Goal: Task Accomplishment & Management: Use online tool/utility

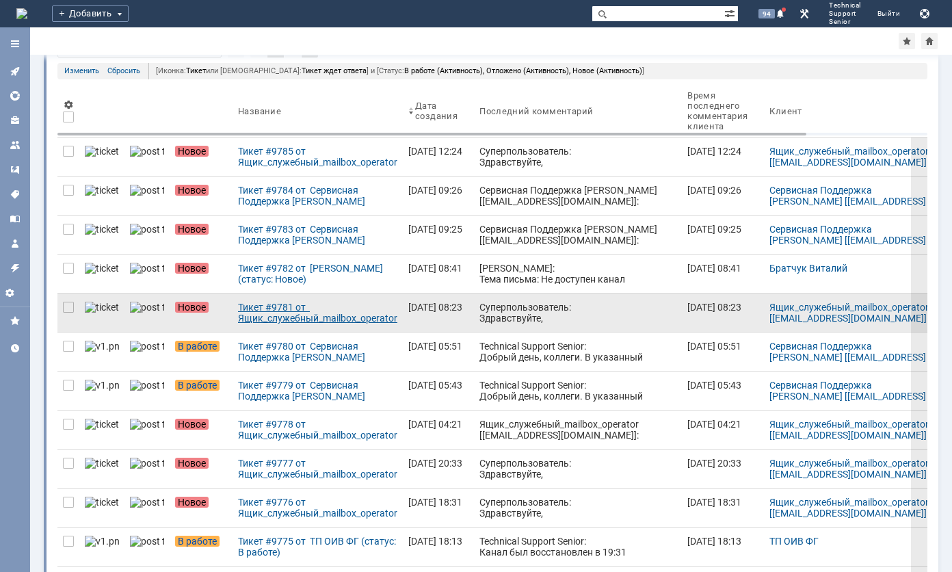
scroll to position [68, 0]
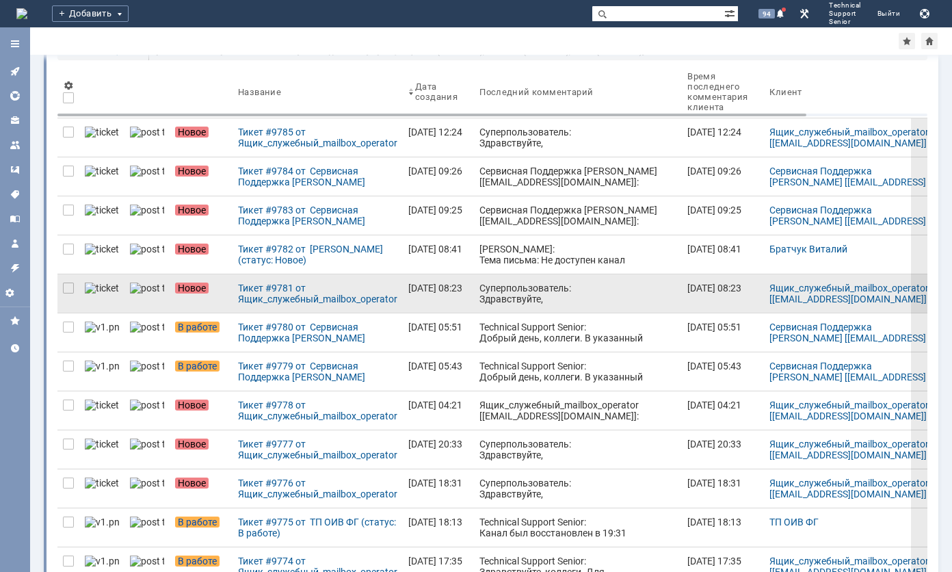
click at [480, 294] on div "Суперпользователь: Здравствуйте, Ящик_служебный_mailbox_operator ! Ваше обращен…" at bounding box center [578, 332] width 197 height 99
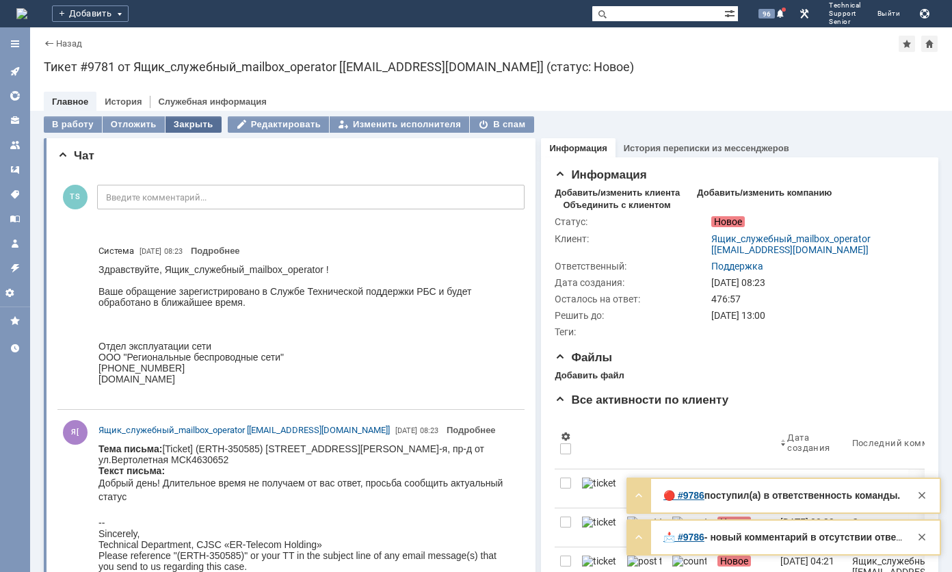
click at [168, 125] on div "Закрыть" at bounding box center [194, 124] width 56 height 16
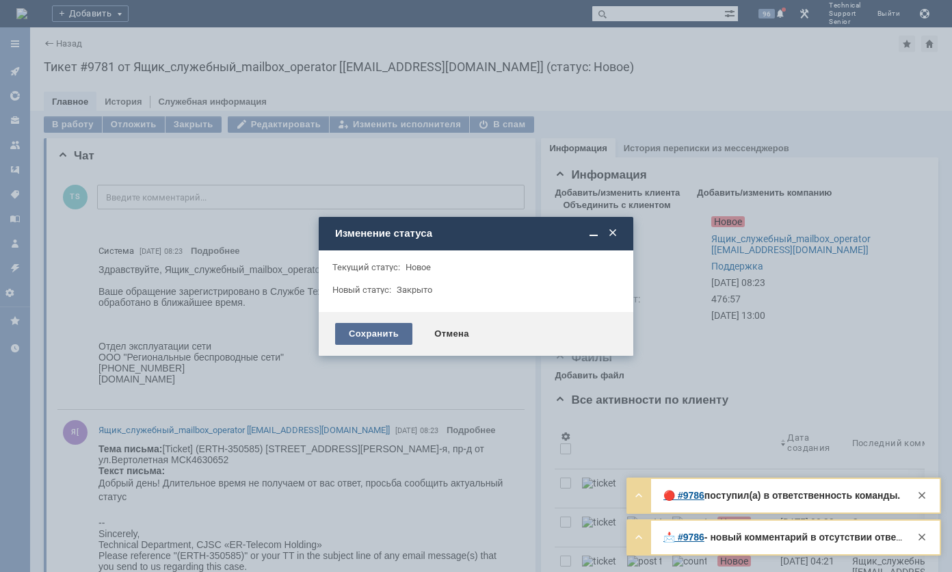
click at [383, 332] on div "Сохранить" at bounding box center [373, 334] width 77 height 22
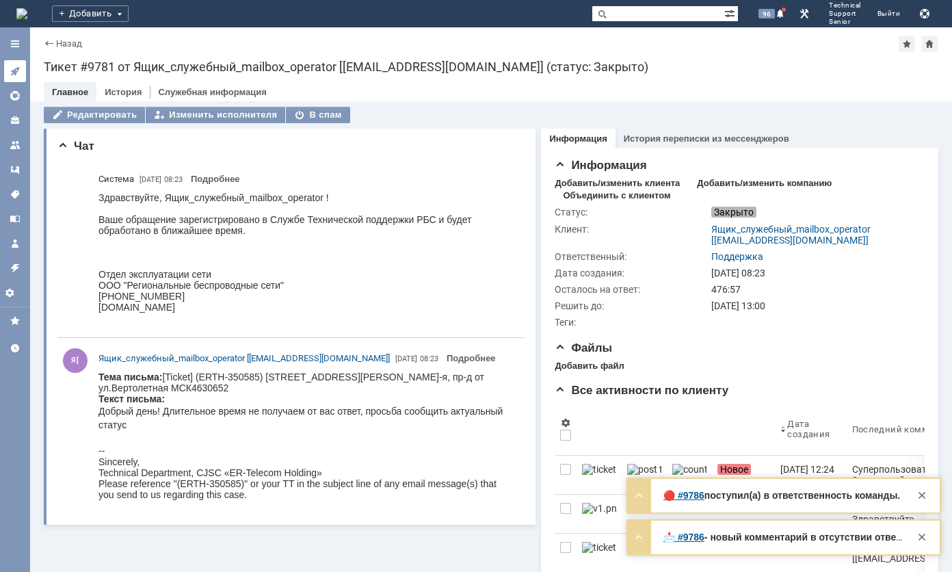
click at [21, 65] on link at bounding box center [15, 71] width 22 height 22
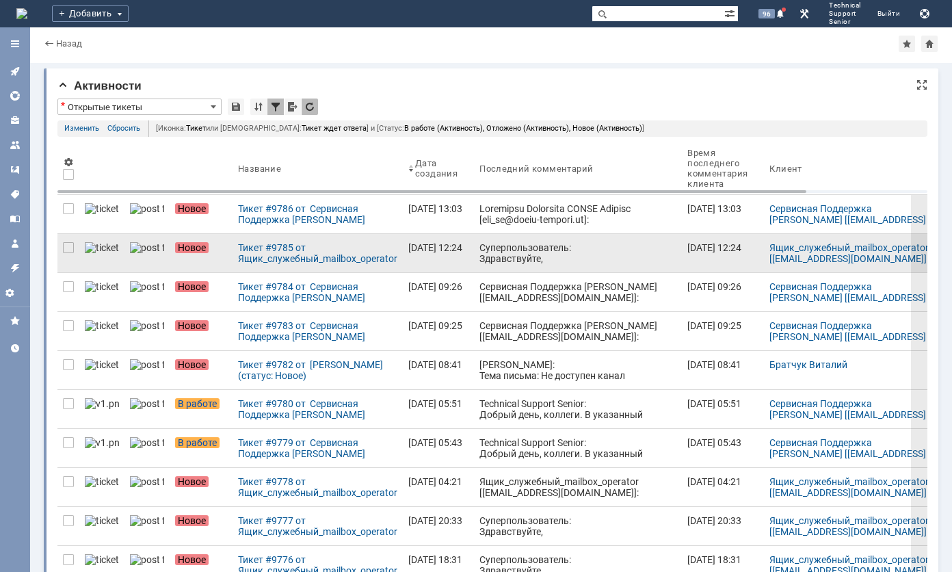
click at [480, 246] on div "Суперпользователь: Здравствуйте, Ящик_служебный_mailbox_operator ! Ваше обращен…" at bounding box center [578, 291] width 197 height 99
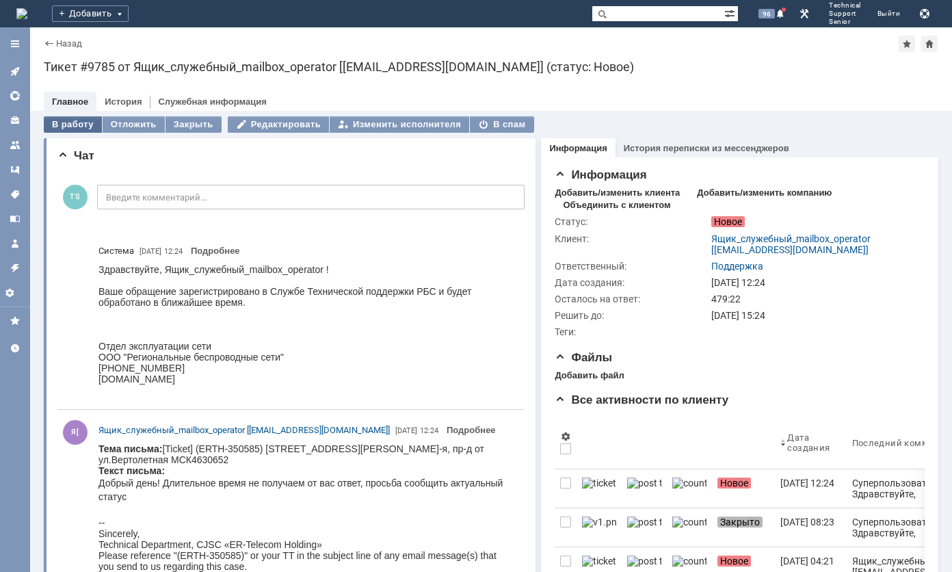
click at [86, 118] on div "В работу" at bounding box center [73, 124] width 58 height 16
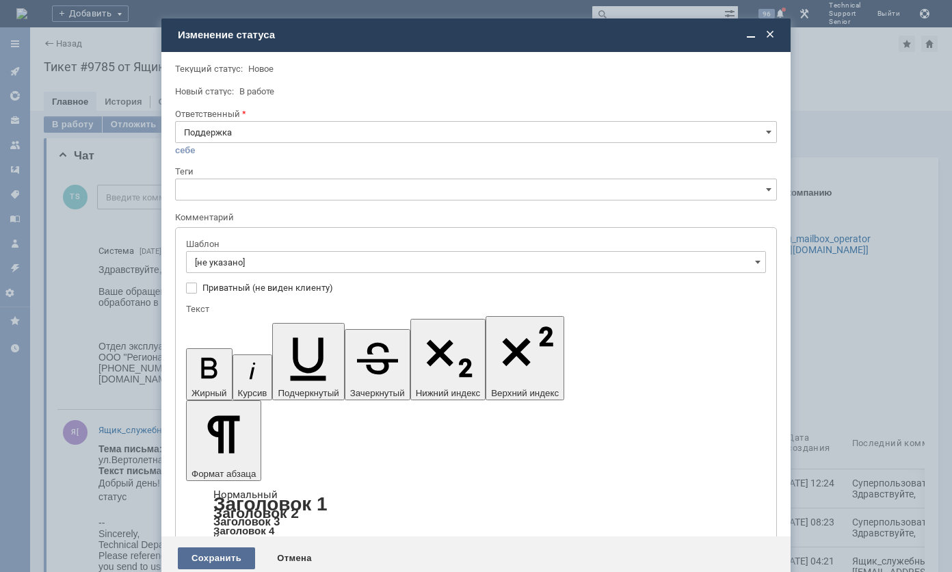
click at [229, 547] on div "Сохранить" at bounding box center [216, 558] width 77 height 22
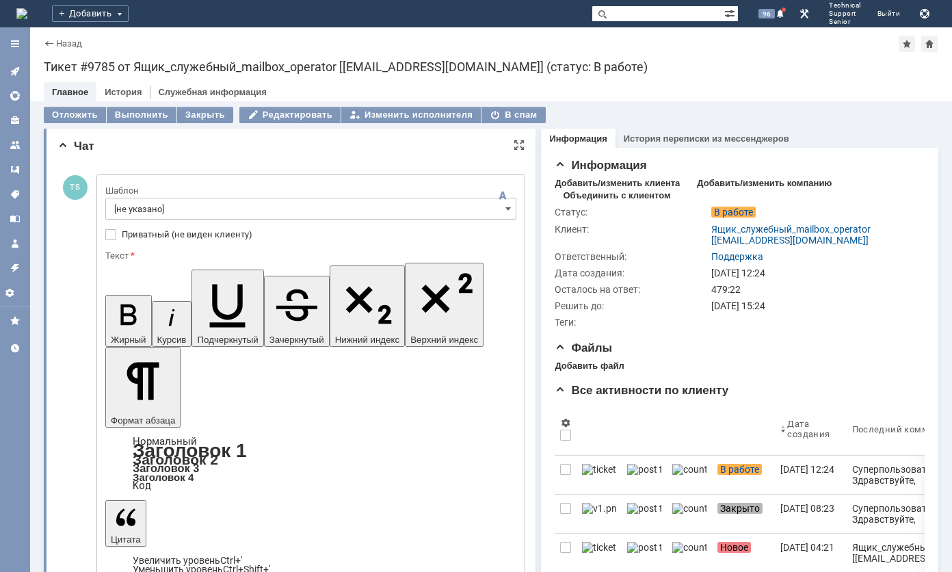
click at [272, 204] on input "[не указано]" at bounding box center [310, 209] width 411 height 22
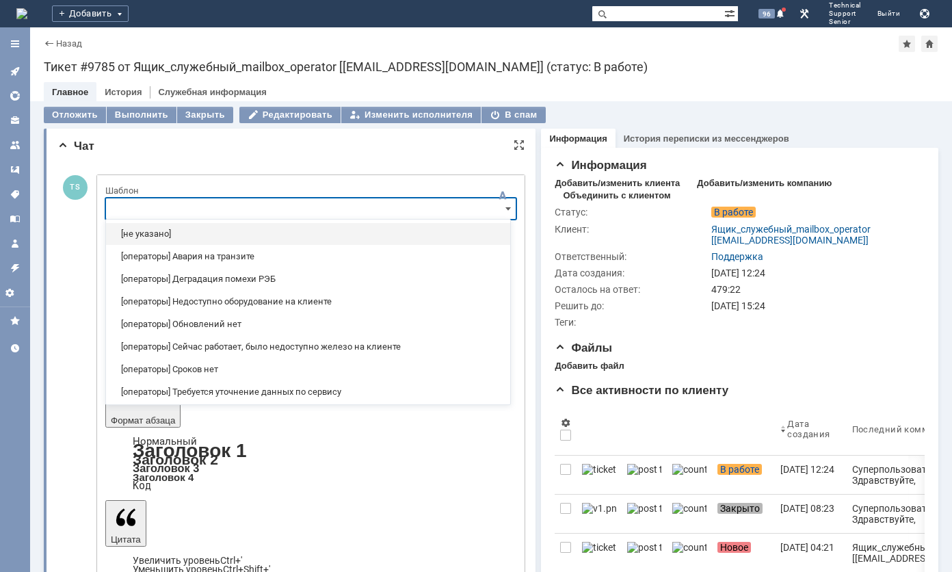
click at [246, 294] on div "[операторы] Недоступно оборудование на клиенте" at bounding box center [308, 302] width 404 height 22
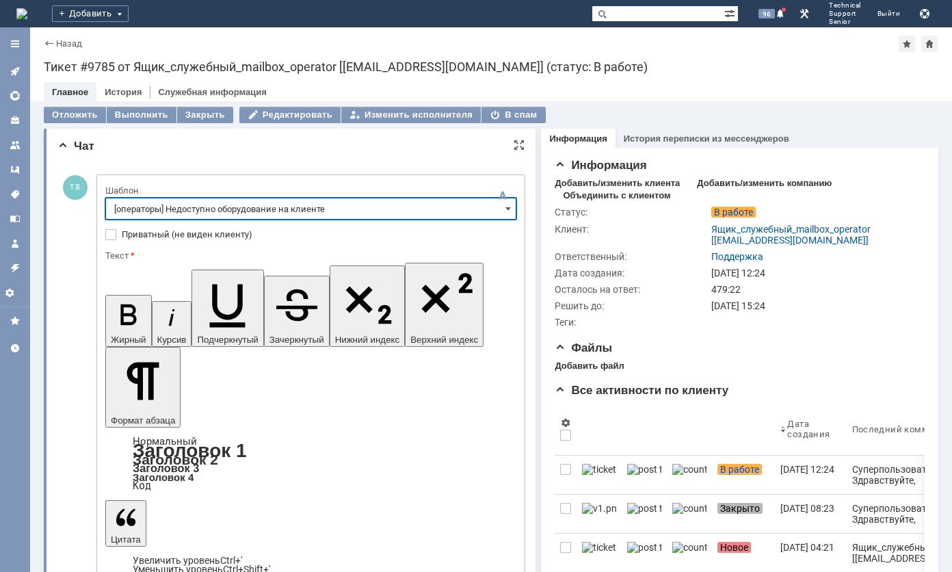
type input "[операторы] Недоступно оборудование на клиенте"
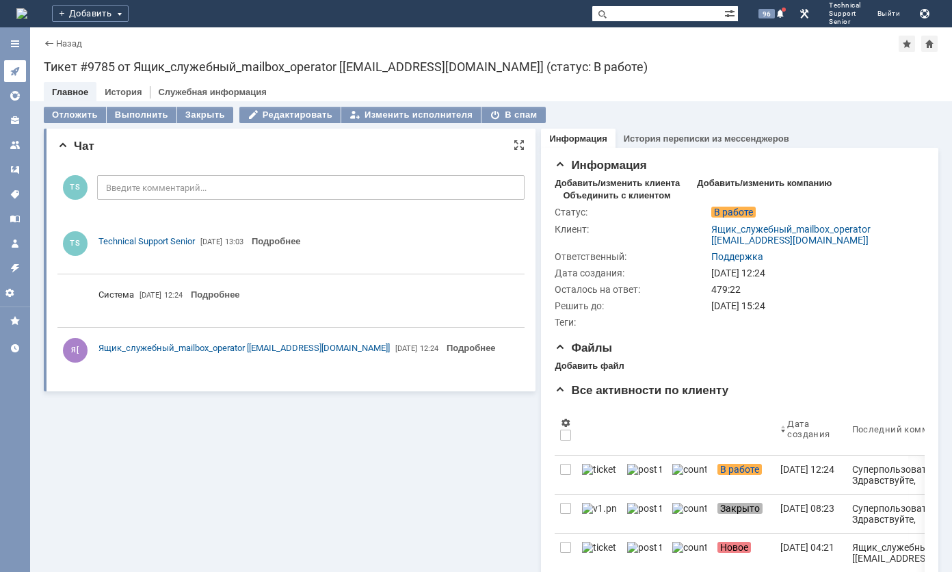
click at [14, 71] on icon at bounding box center [14, 71] width 9 height 9
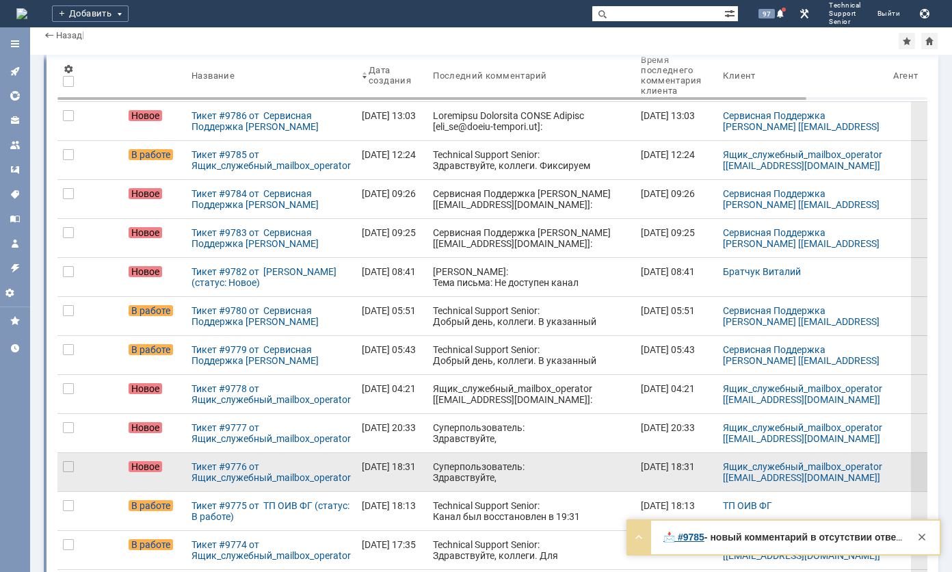
scroll to position [137, 0]
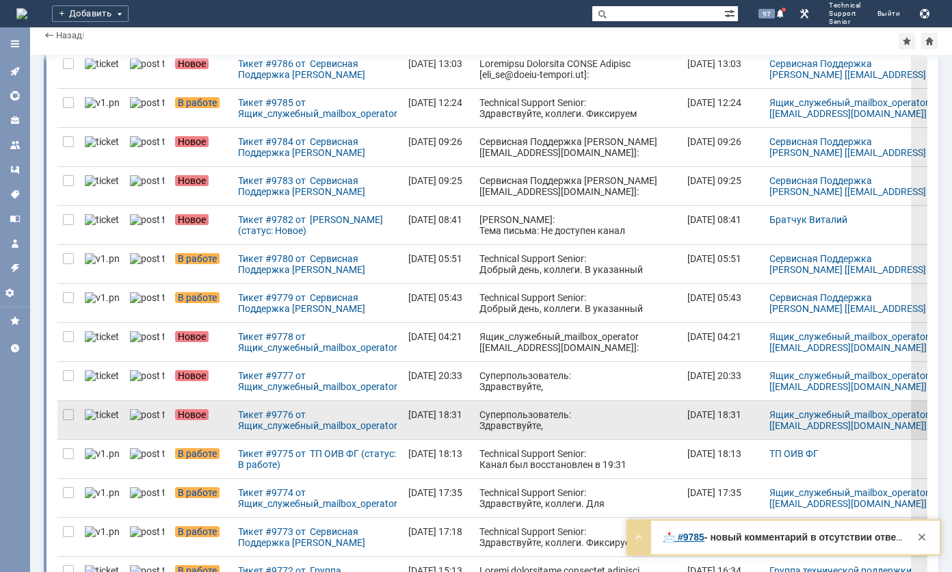
click at [491, 419] on div "Суперпользователь: Здравствуйте, Ящик_служебный_mailbox_operator ! Ваше обращен…" at bounding box center [578, 458] width 197 height 99
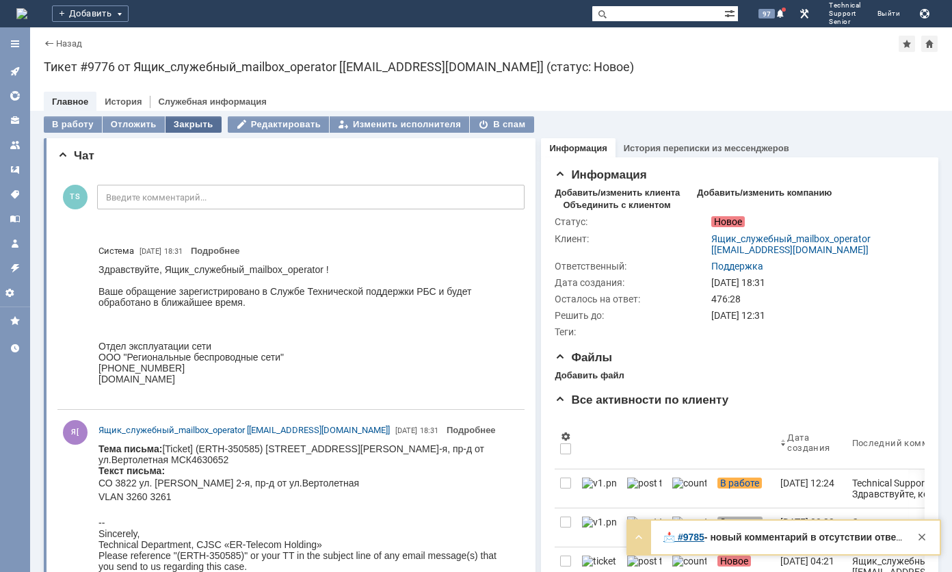
click at [203, 120] on div "Закрыть" at bounding box center [194, 124] width 56 height 16
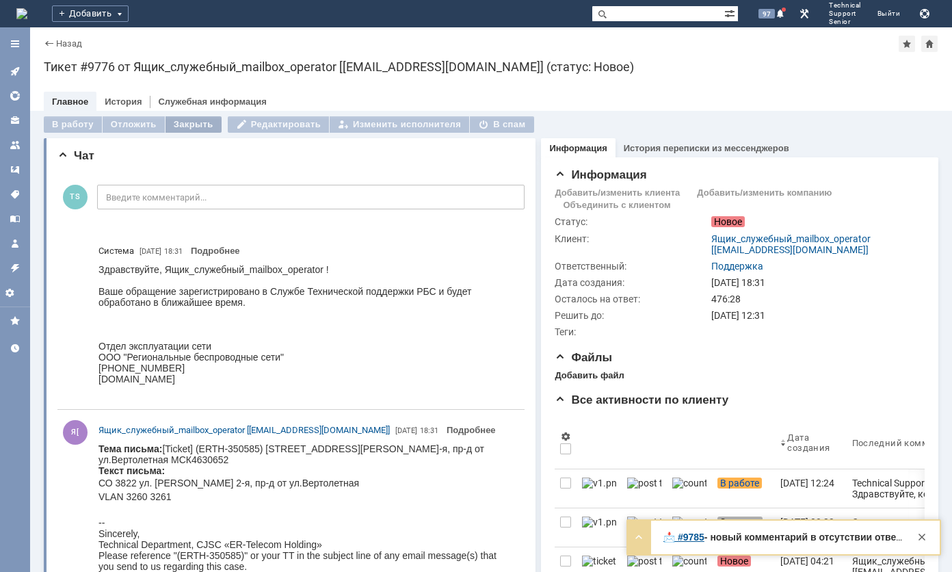
click at [203, 120] on div "Закрыть" at bounding box center [194, 124] width 56 height 16
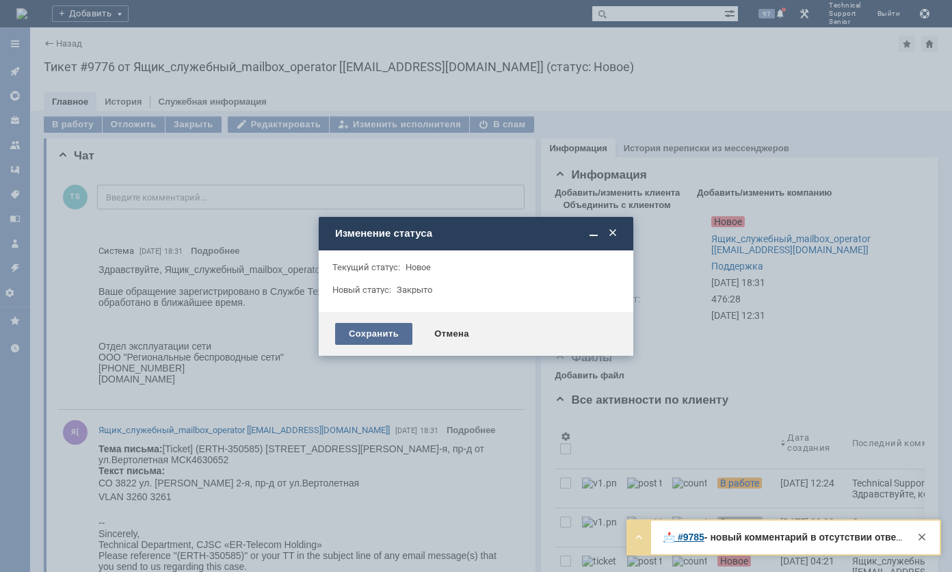
drag, startPoint x: 356, startPoint y: 328, endPoint x: 187, endPoint y: 189, distance: 219.2
click at [356, 328] on div "Сохранить" at bounding box center [373, 334] width 77 height 22
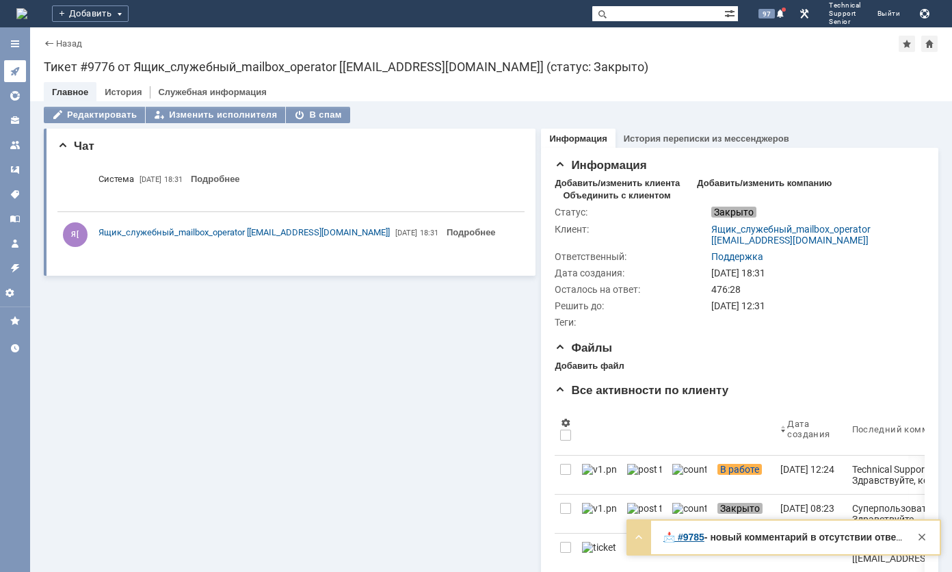
click at [24, 70] on link at bounding box center [15, 71] width 22 height 22
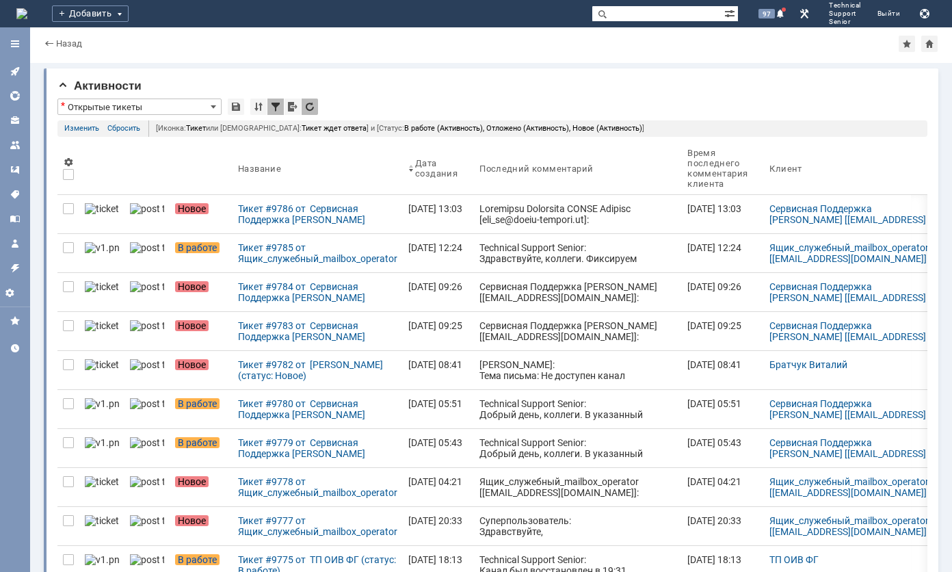
click at [480, 488] on div "Ящик_служебный_mailbox_operator [[EMAIL_ADDRESS][DOMAIN_NAME]]: Тема письма: [T…" at bounding box center [578, 541] width 197 height 131
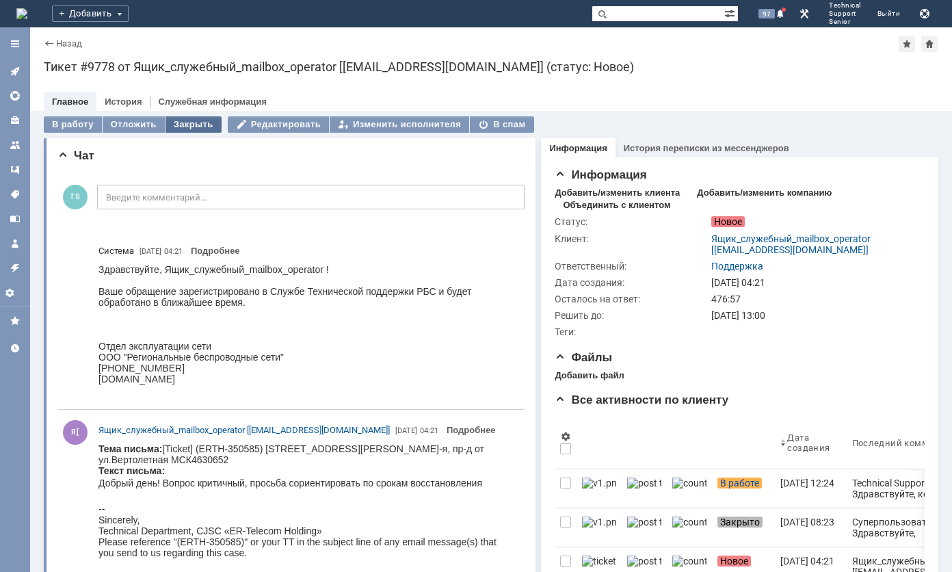
click at [180, 125] on div "Закрыть" at bounding box center [194, 124] width 56 height 16
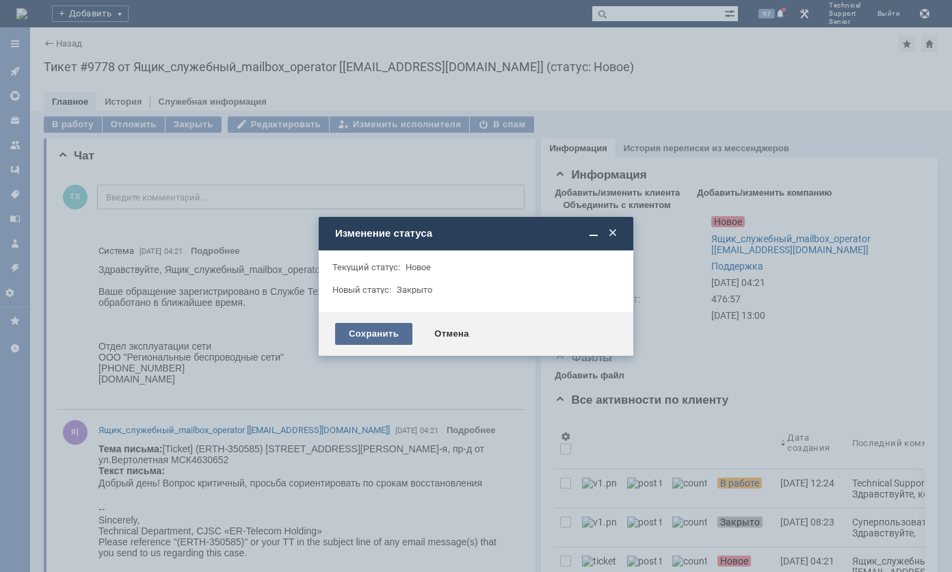
click at [372, 323] on div "Сохранить" at bounding box center [373, 334] width 77 height 22
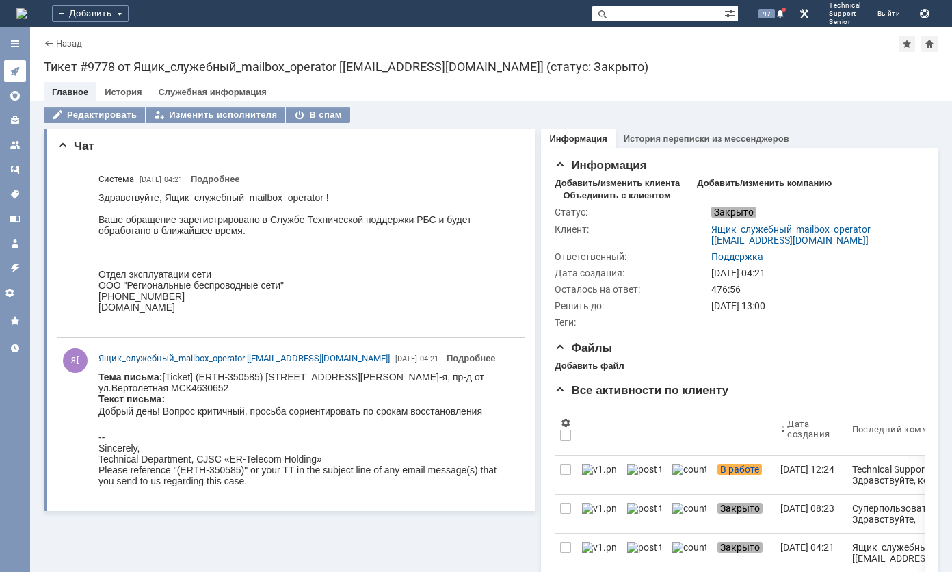
click at [8, 71] on link at bounding box center [15, 71] width 22 height 22
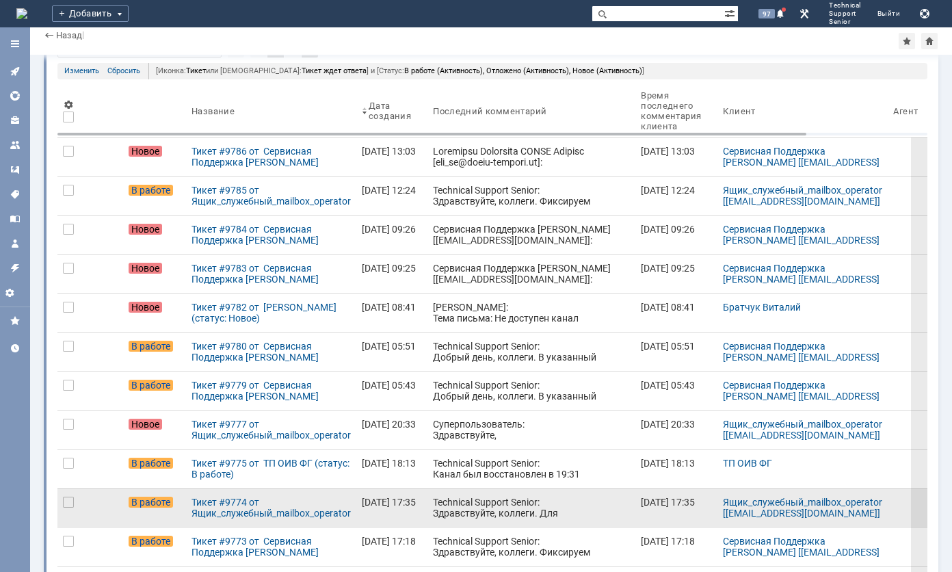
scroll to position [68, 0]
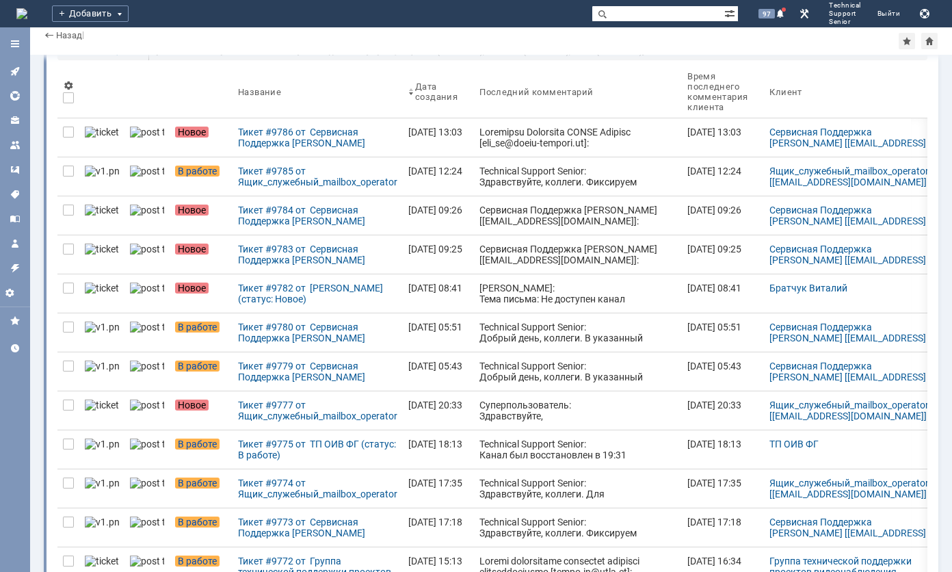
click at [480, 410] on div "Суперпользователь: Здравствуйте, Ящик_служебный_mailbox_operator ! Ваше обращен…" at bounding box center [578, 449] width 197 height 99
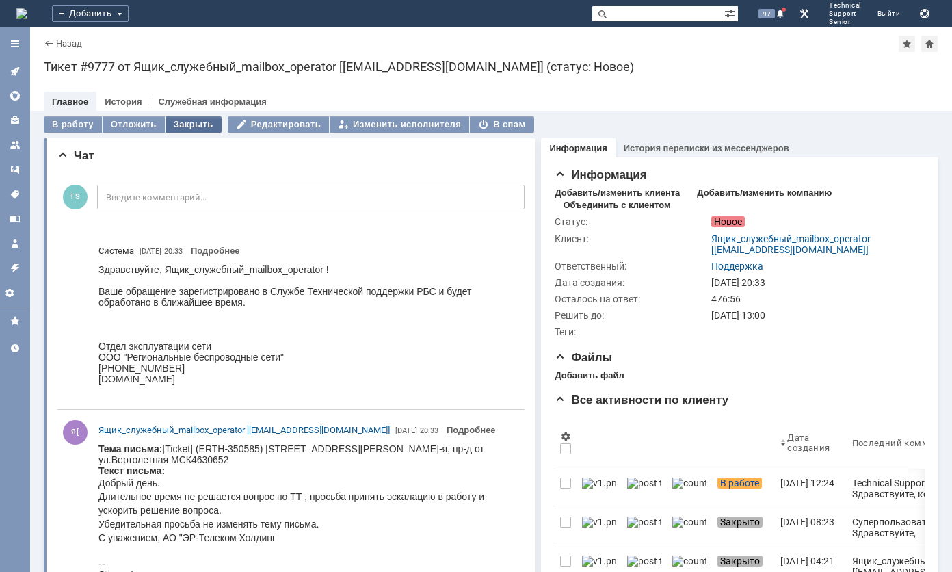
click at [190, 121] on div "Закрыть" at bounding box center [194, 124] width 56 height 16
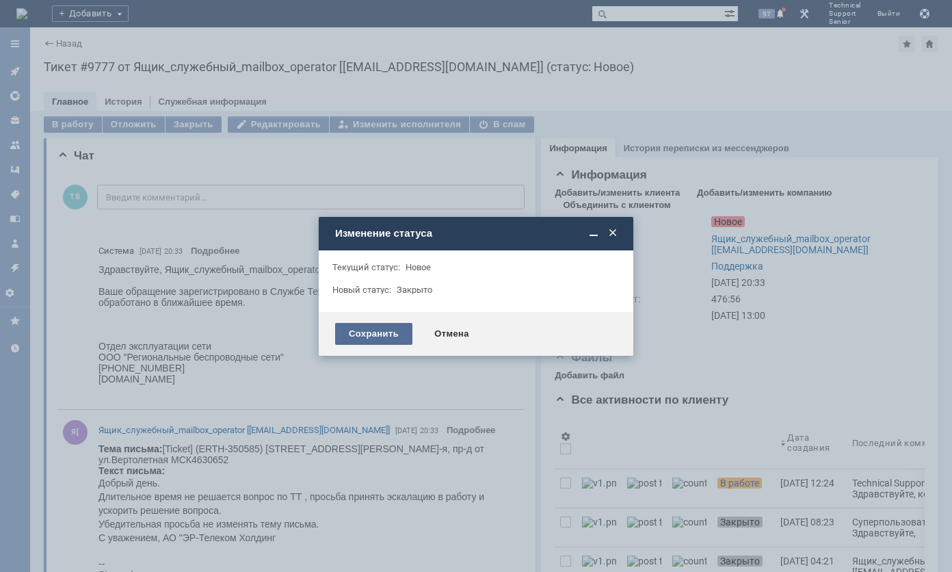
click at [359, 332] on div "Сохранить" at bounding box center [373, 334] width 77 height 22
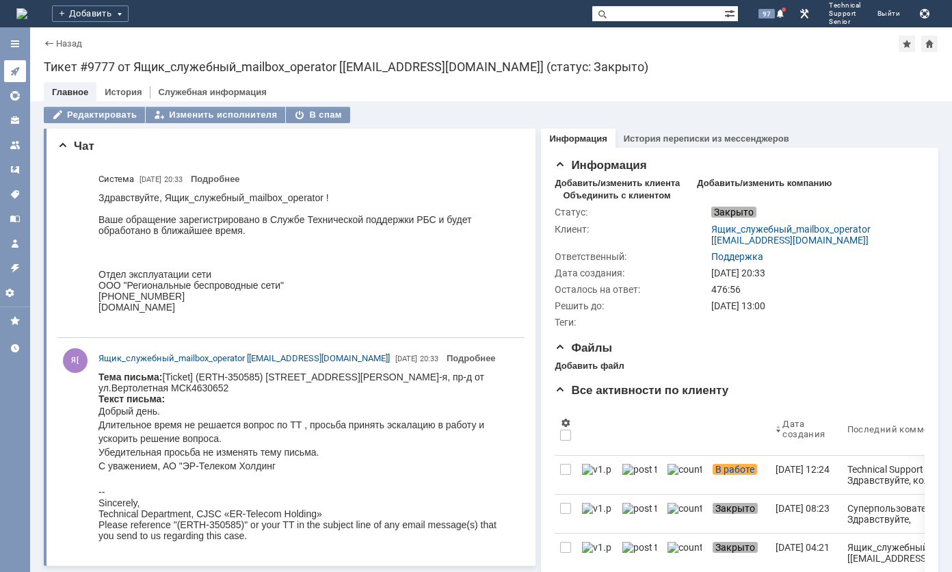
click at [22, 73] on link at bounding box center [15, 71] width 22 height 22
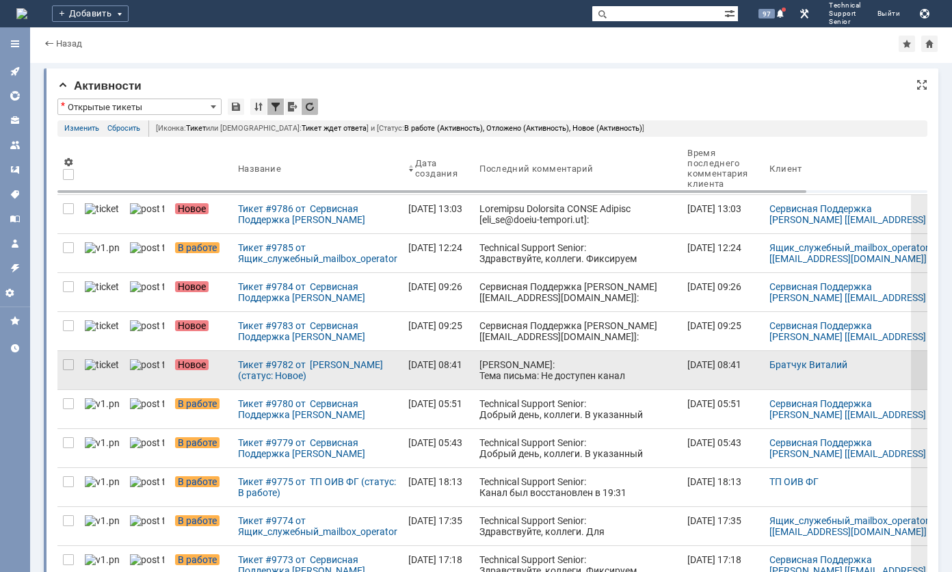
click at [480, 368] on div "[PERSON_NAME]: Тема письма: Не доступен канал [GEOGRAPHIC_DATA], Северное Черта…" at bounding box center [578, 446] width 197 height 175
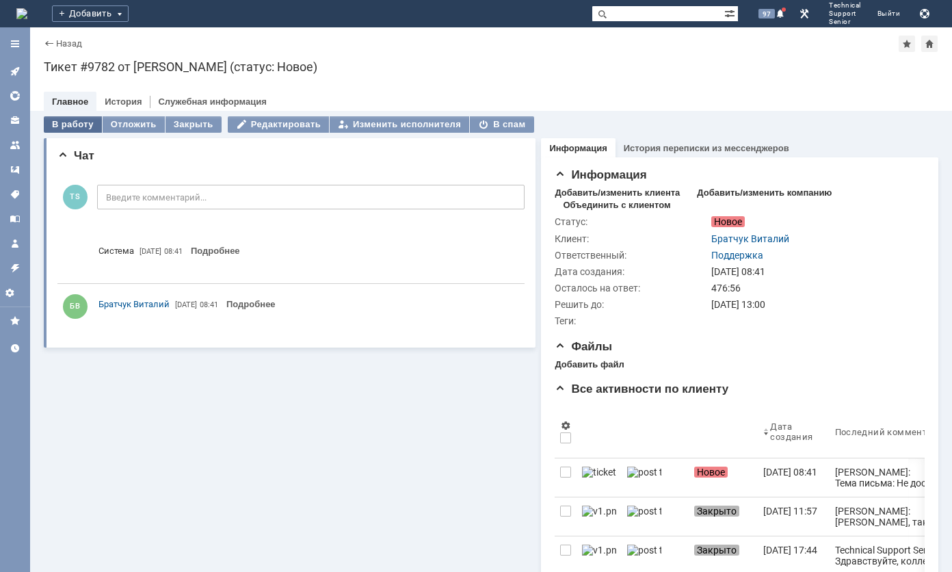
click at [72, 126] on div "В работу" at bounding box center [73, 124] width 58 height 16
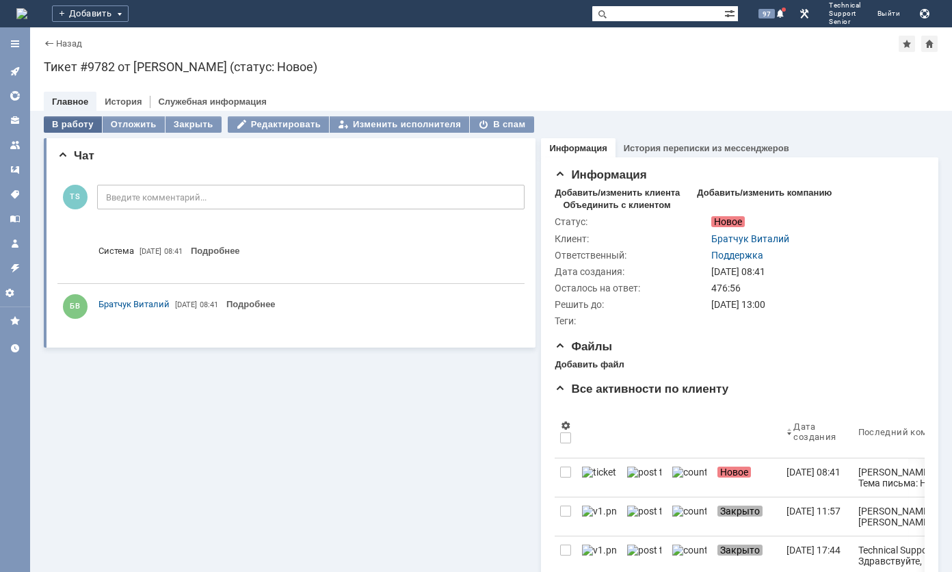
click at [72, 126] on div "В работу" at bounding box center [73, 124] width 58 height 16
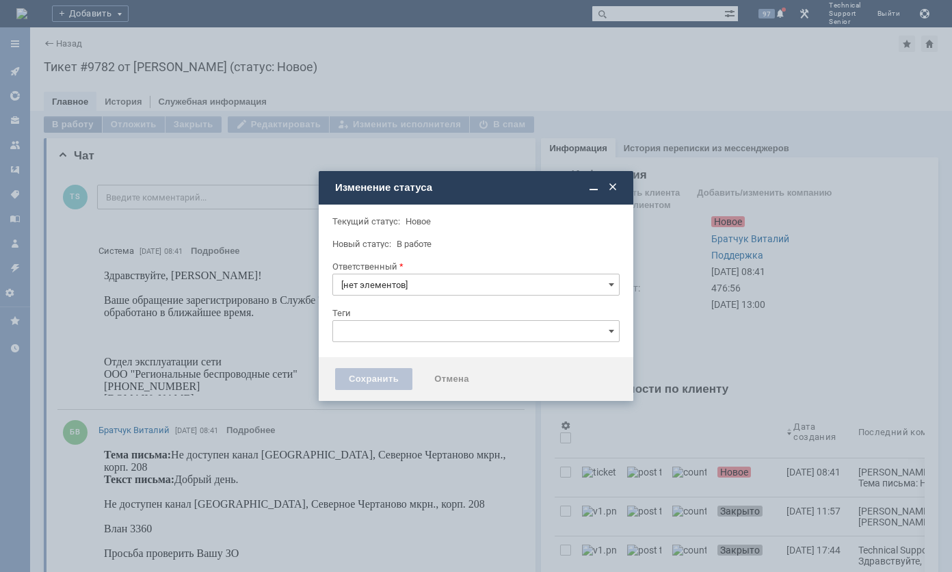
type input "Поддержка"
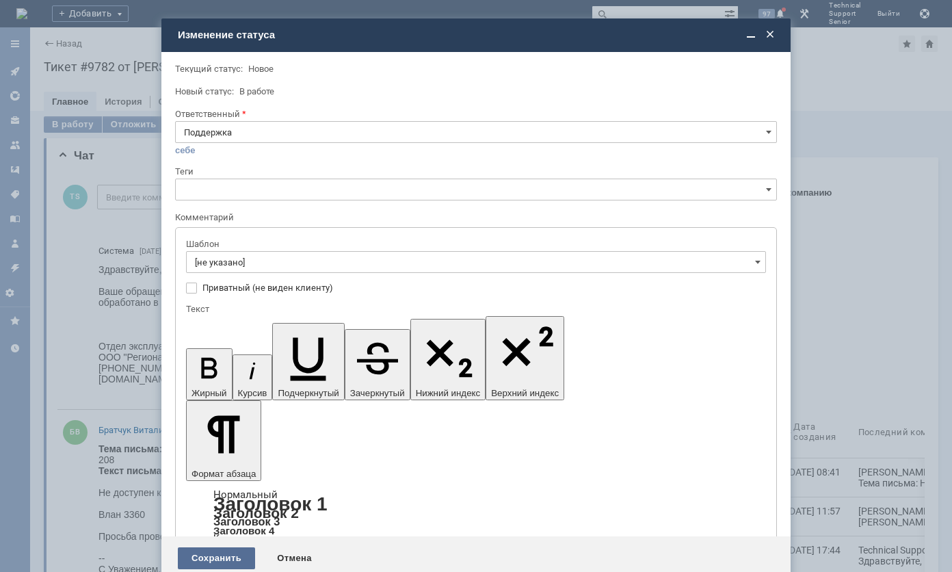
click at [224, 547] on div "Сохранить" at bounding box center [216, 558] width 77 height 22
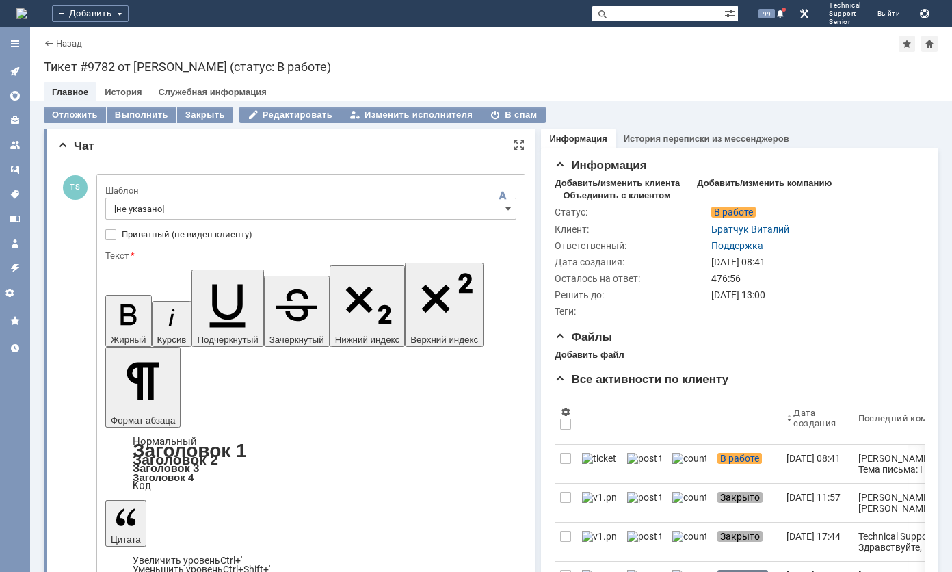
click at [215, 208] on input "[не указано]" at bounding box center [310, 209] width 411 height 22
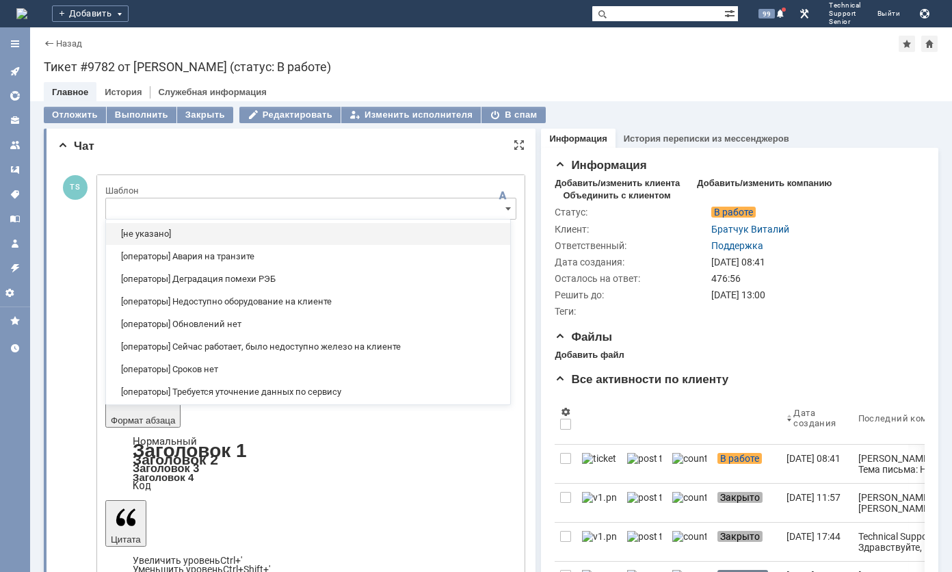
click at [230, 298] on span "[операторы] Недоступно оборудование на клиенте" at bounding box center [308, 301] width 388 height 11
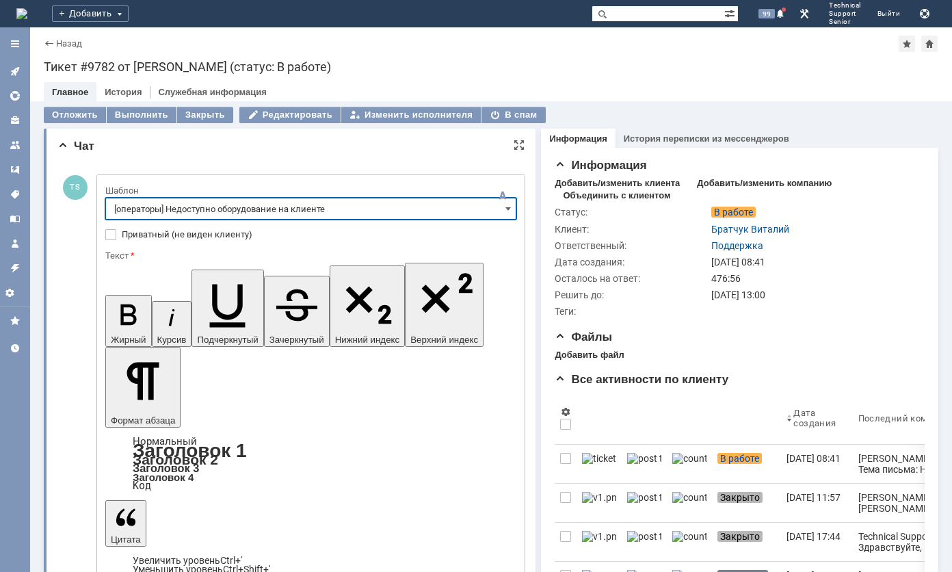
type input "[операторы] Недоступно оборудование на клиенте"
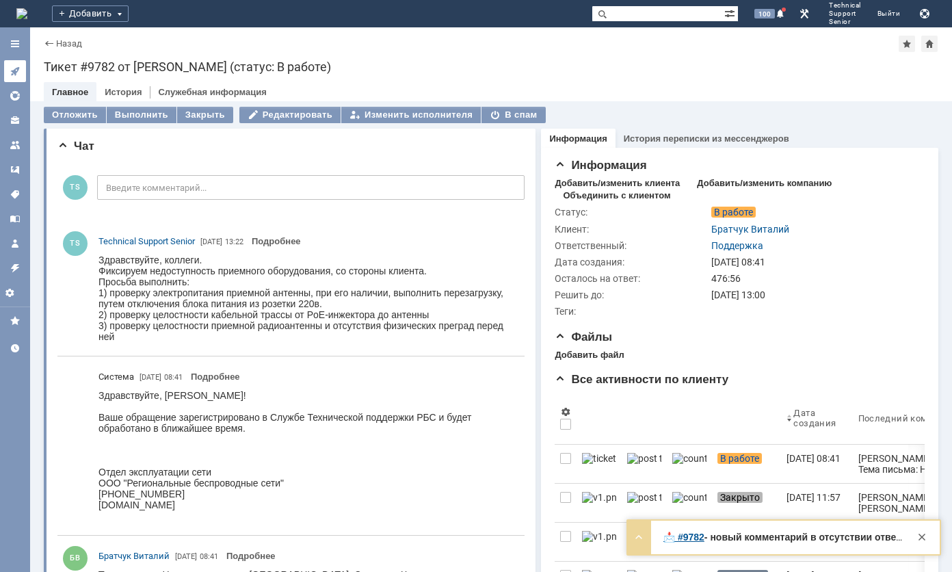
click at [15, 71] on icon at bounding box center [14, 71] width 9 height 9
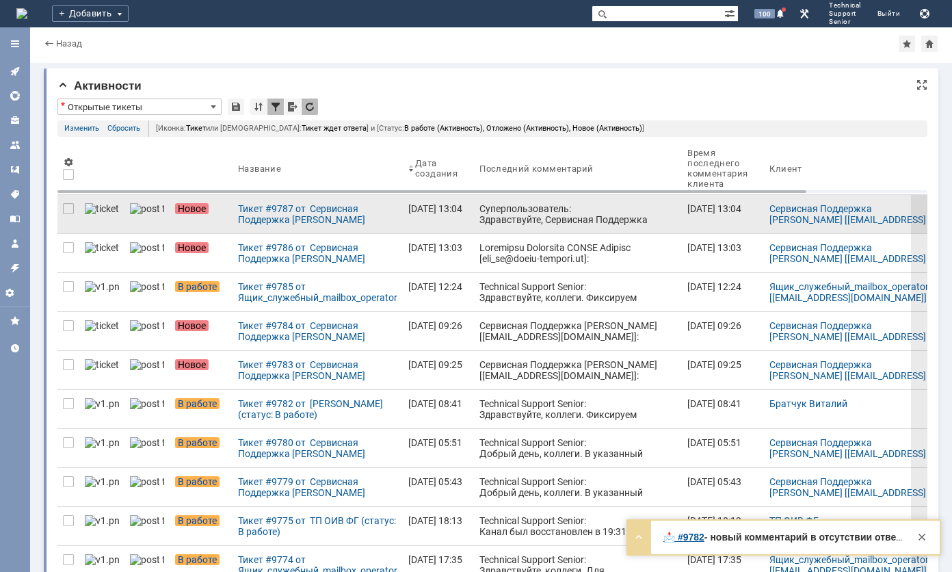
click at [491, 216] on div "Суперпользователь: Здравствуйте, Сервисная Поддержка [PERSON_NAME]! Ваше обраще…" at bounding box center [578, 247] width 197 height 88
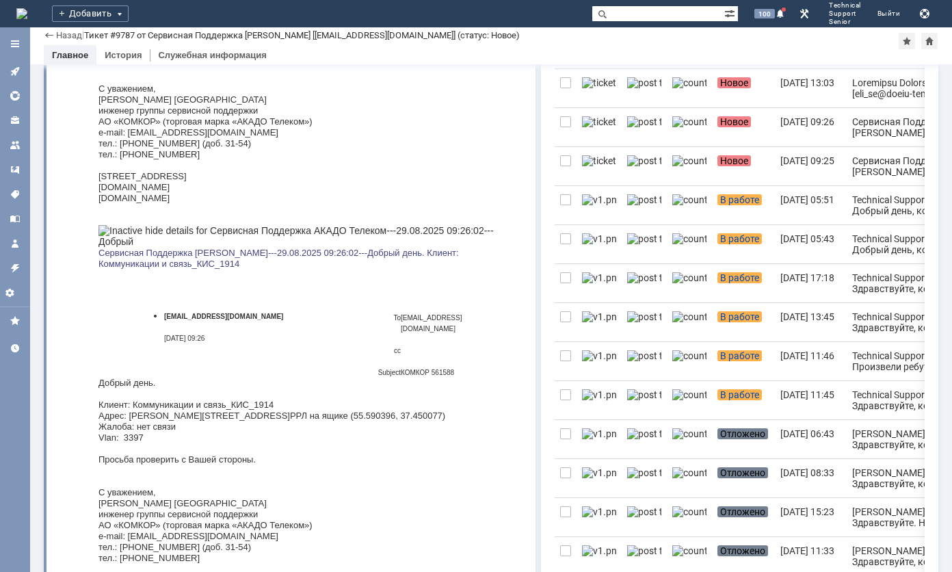
scroll to position [410, 0]
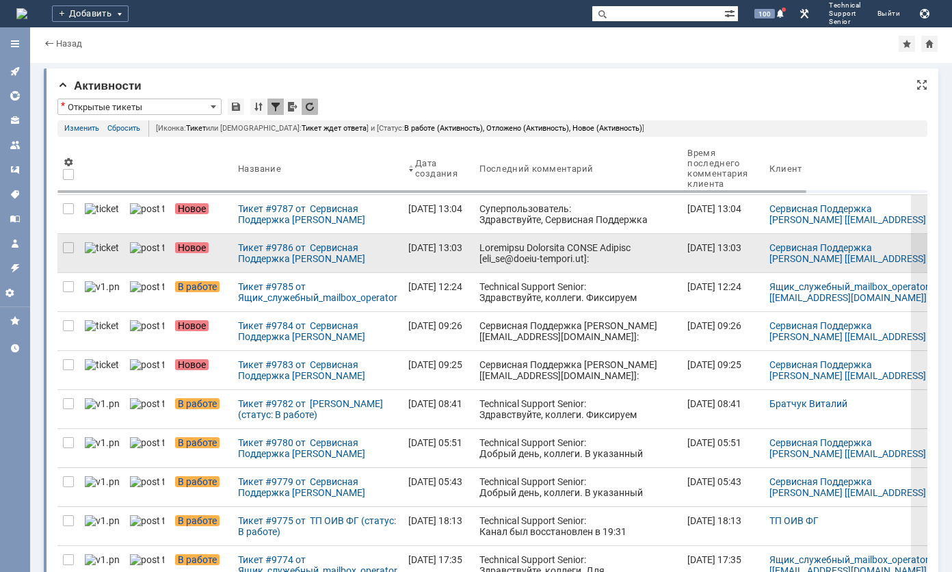
click at [480, 245] on div at bounding box center [578, 400] width 197 height 317
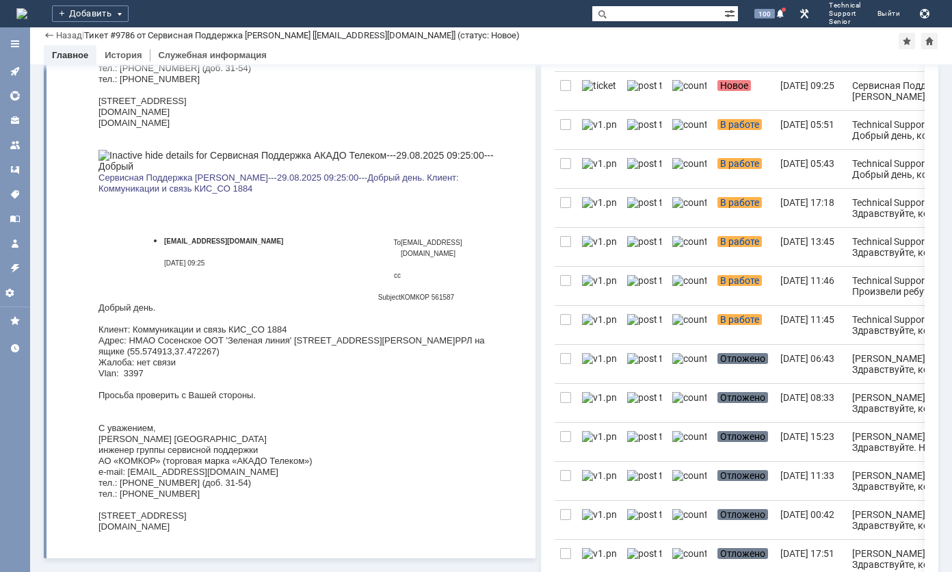
scroll to position [479, 0]
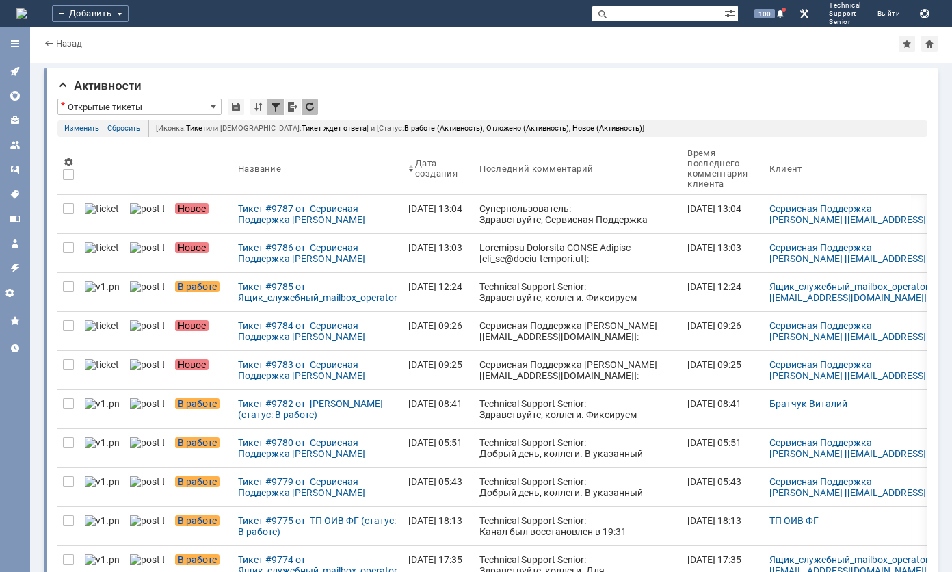
click at [480, 211] on div "Суперпользователь: Здравствуйте, Сервисная Поддержка [PERSON_NAME]! Ваше обраще…" at bounding box center [578, 247] width 197 height 88
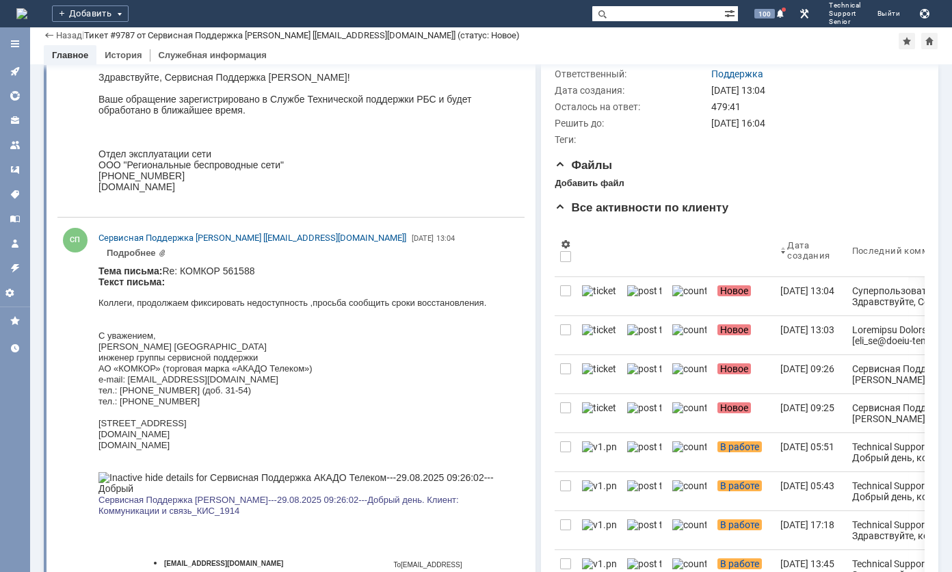
scroll to position [68, 0]
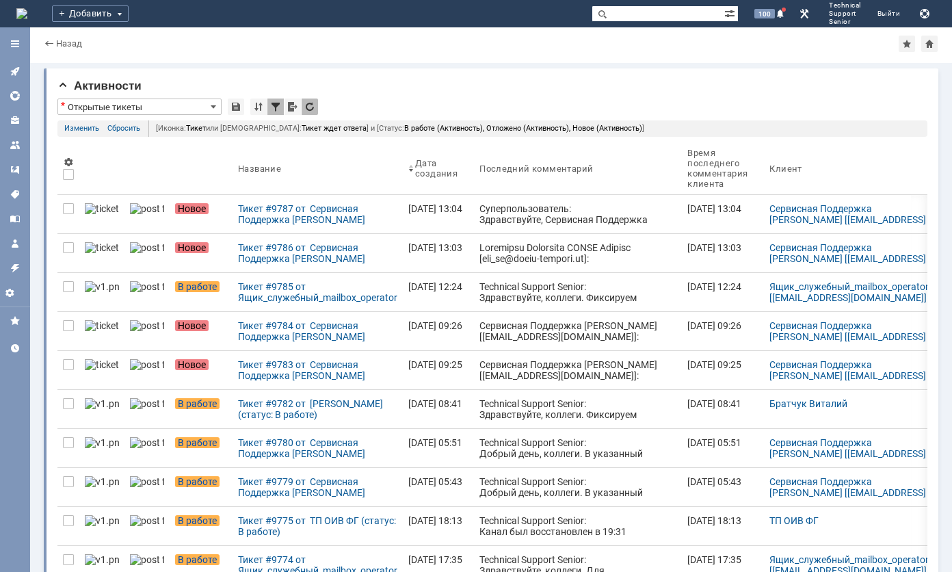
click at [480, 251] on div at bounding box center [578, 400] width 197 height 317
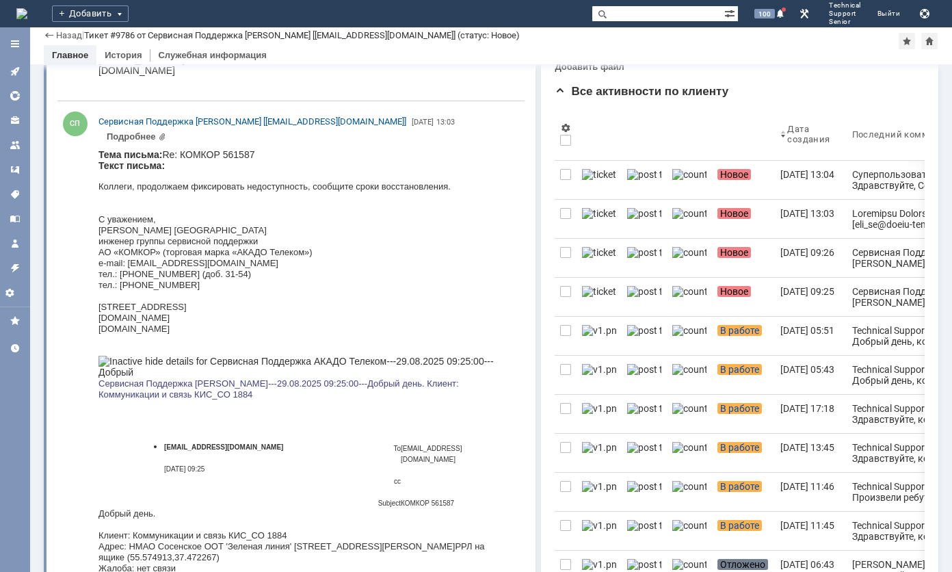
scroll to position [274, 0]
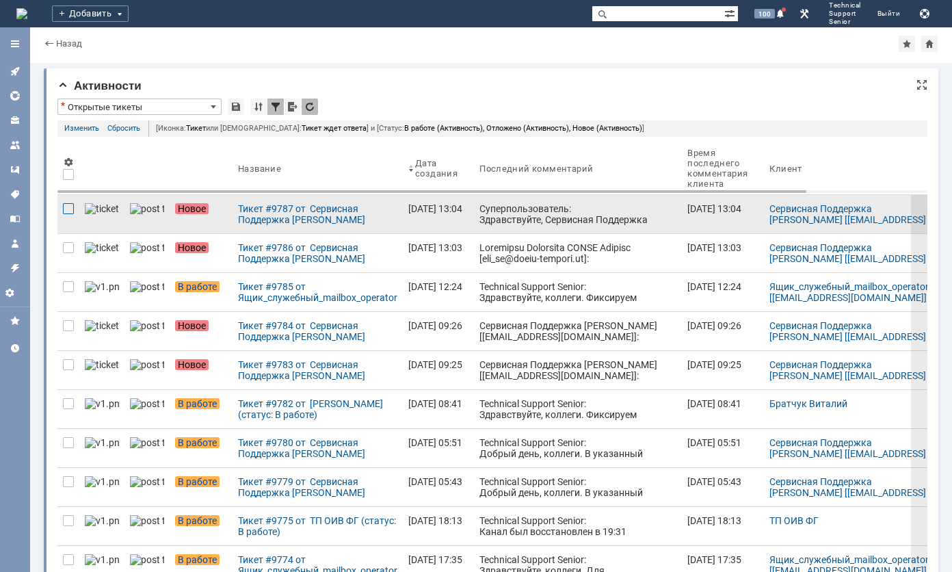
click at [73, 208] on div at bounding box center [68, 208] width 11 height 11
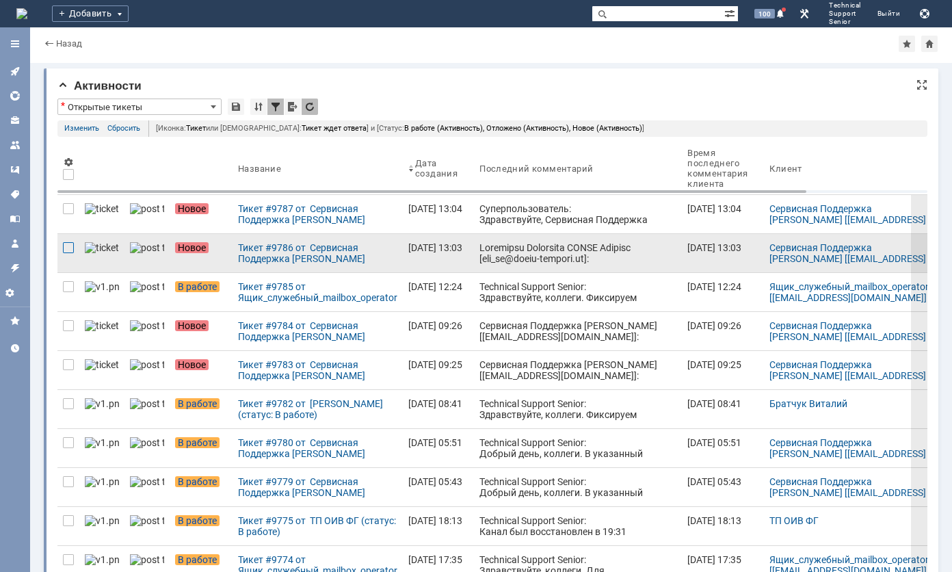
click at [70, 248] on div at bounding box center [68, 247] width 11 height 11
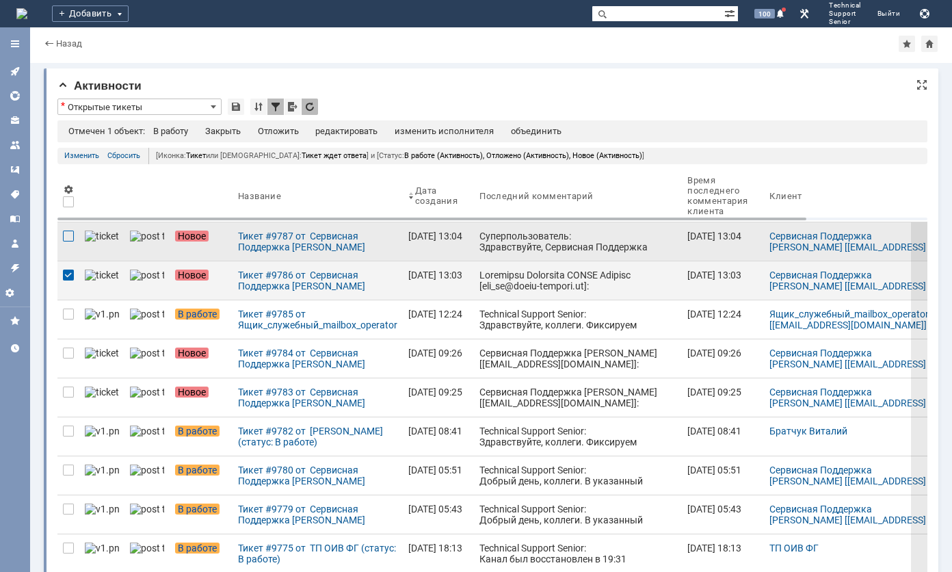
click at [70, 233] on div at bounding box center [68, 236] width 11 height 11
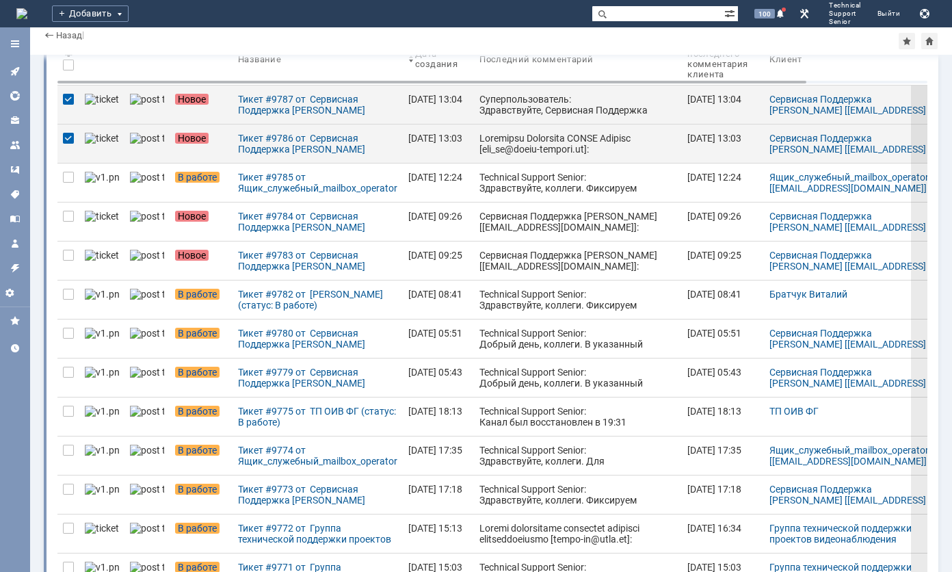
scroll to position [137, 0]
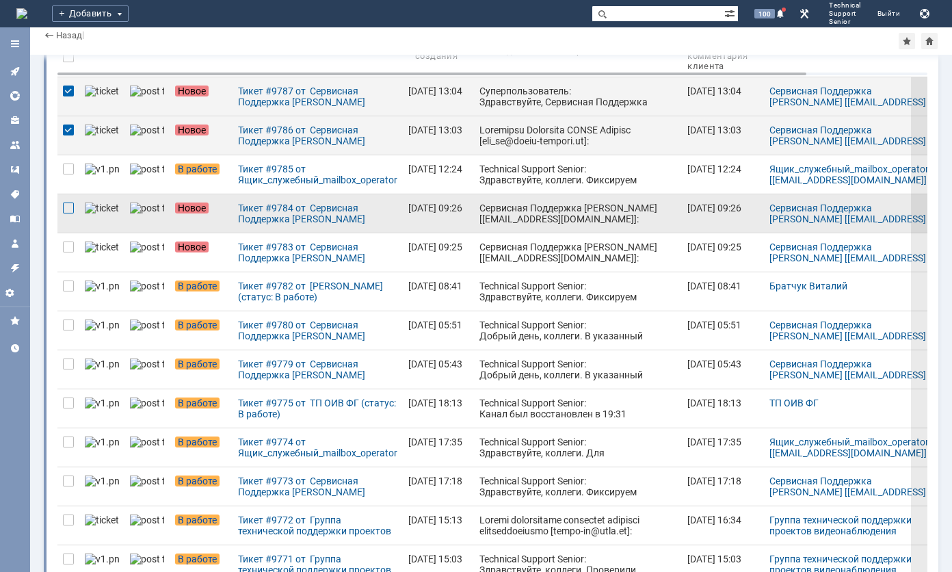
click at [67, 206] on div at bounding box center [68, 208] width 11 height 11
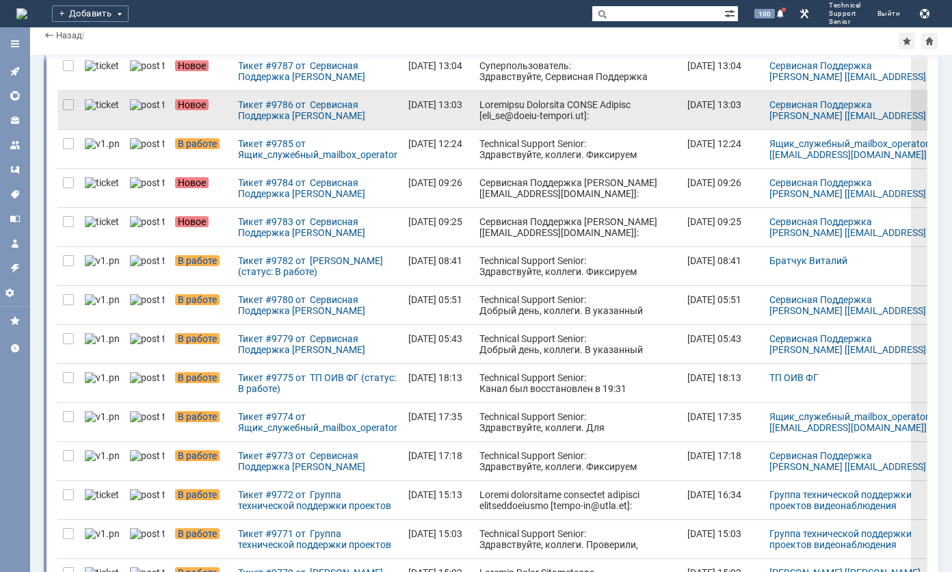
scroll to position [137, 0]
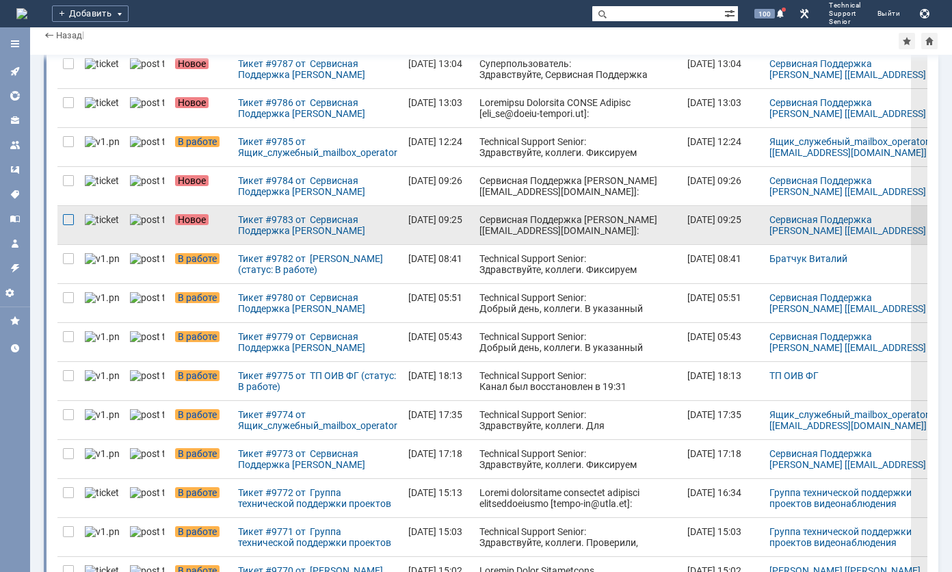
click at [72, 218] on div at bounding box center [68, 219] width 11 height 11
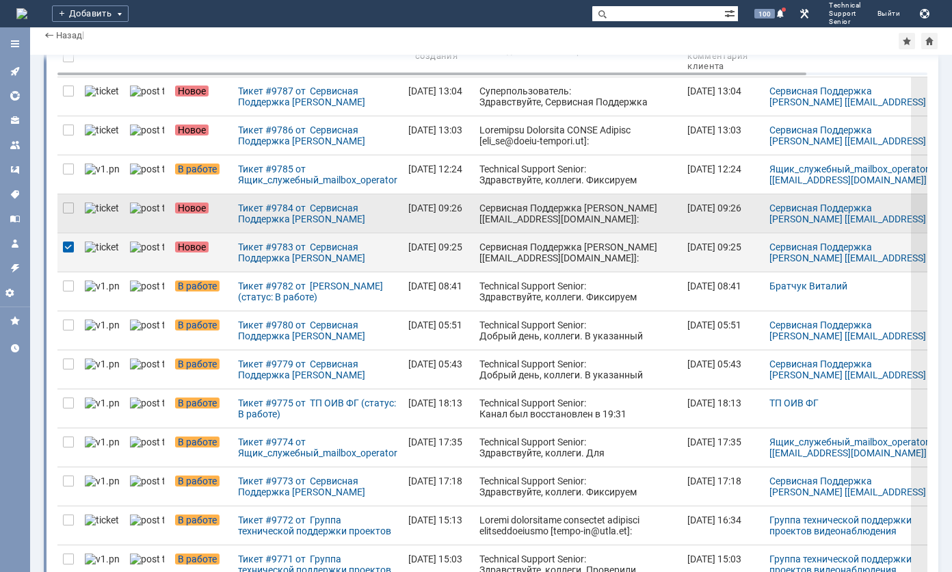
scroll to position [164, 0]
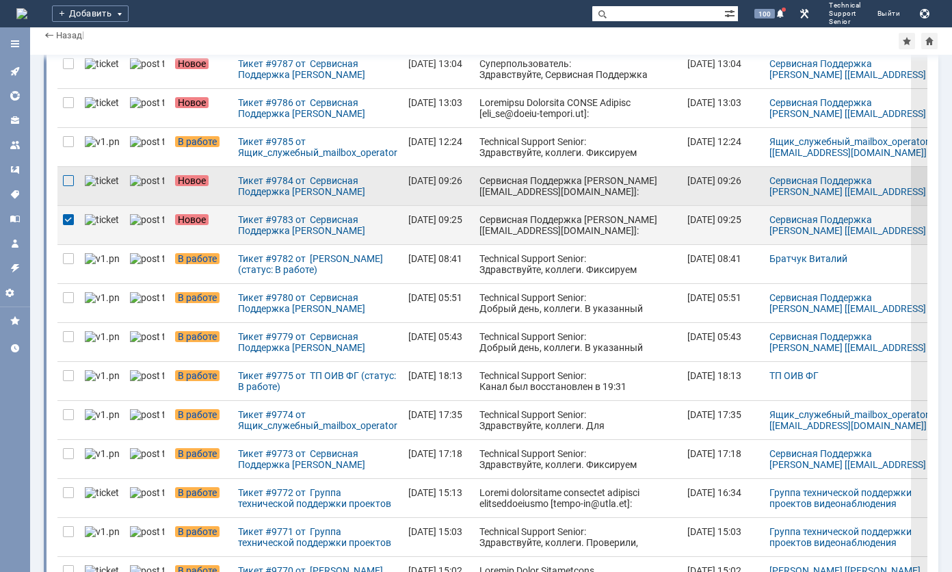
click at [70, 178] on div at bounding box center [68, 180] width 11 height 11
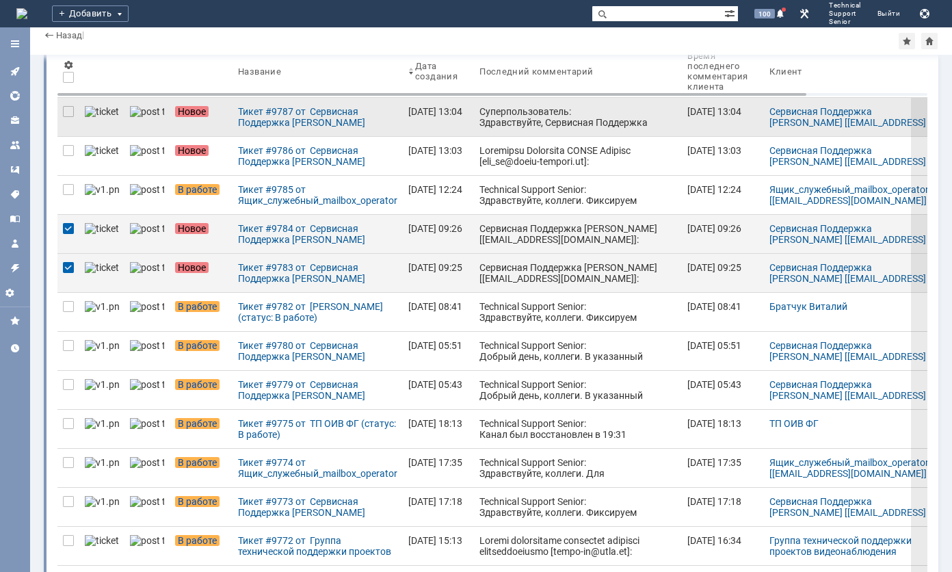
scroll to position [96, 0]
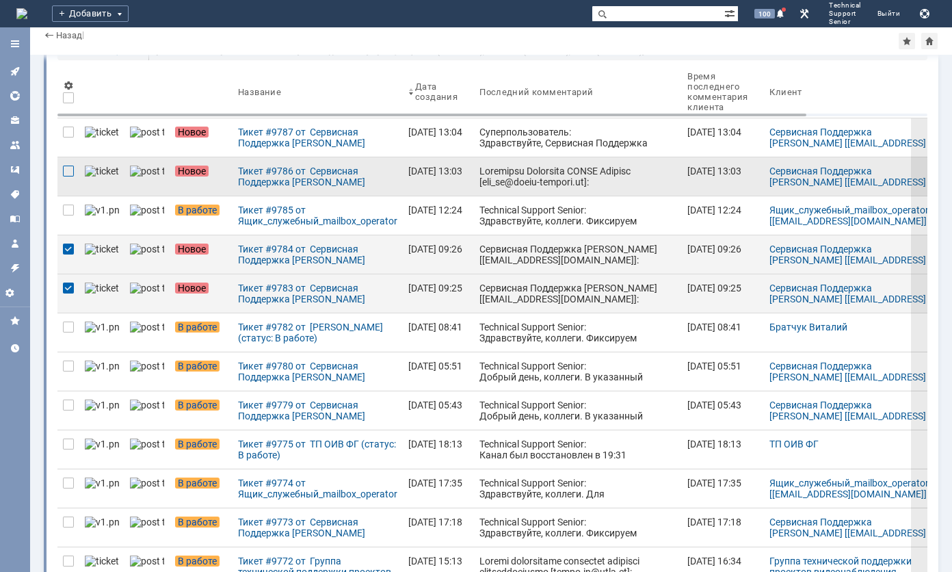
click at [67, 171] on div at bounding box center [68, 171] width 11 height 11
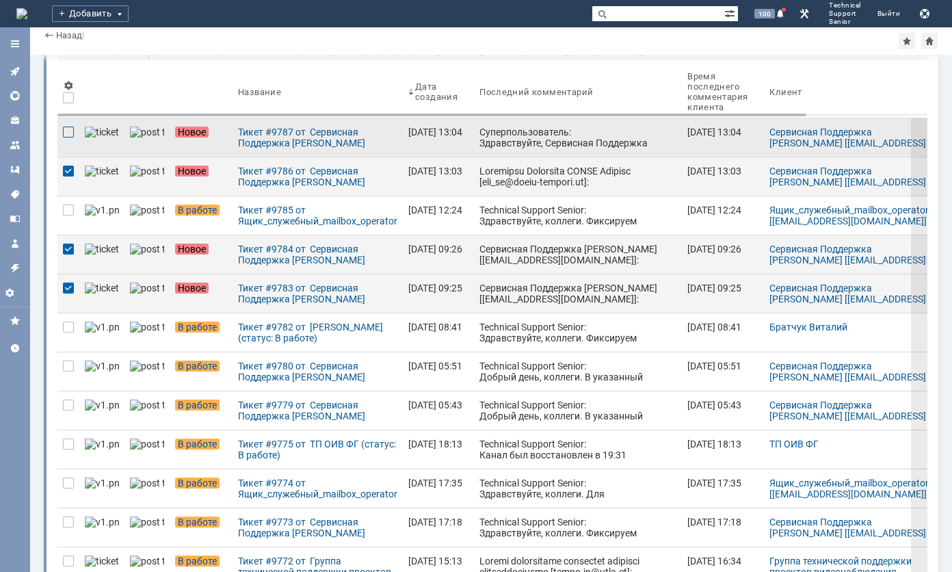
click at [68, 129] on div at bounding box center [68, 132] width 11 height 11
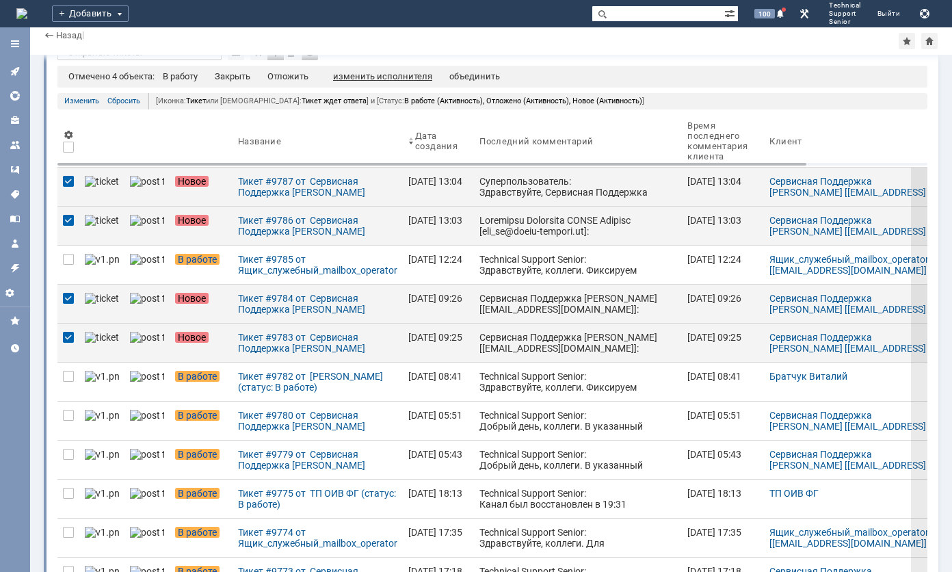
scroll to position [0, 0]
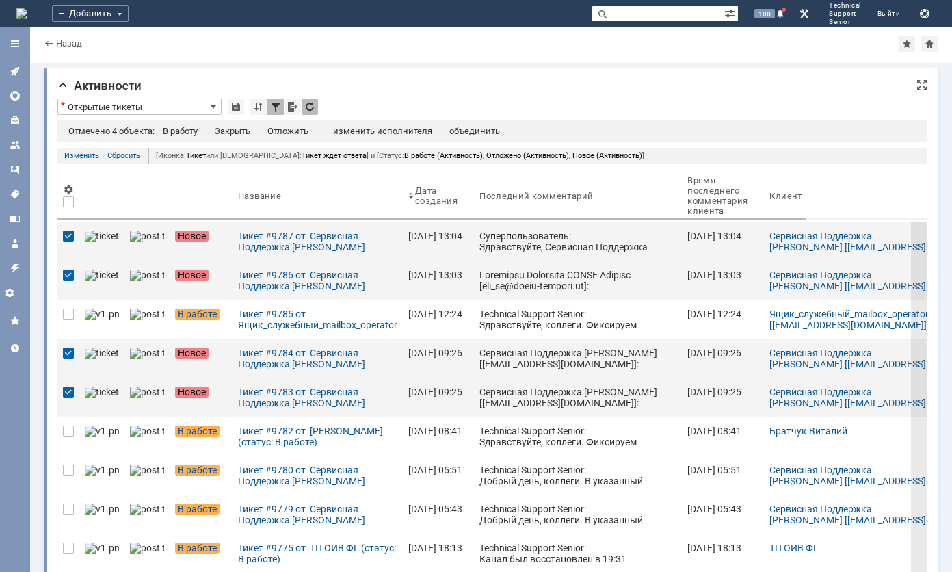
click at [472, 131] on div "объединить" at bounding box center [474, 131] width 51 height 11
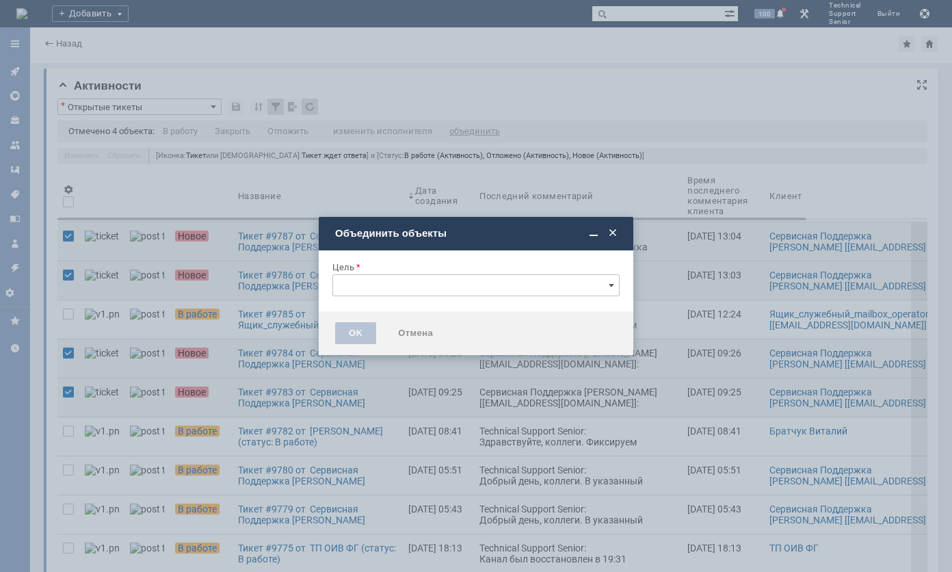
type input "[не указано]"
click at [401, 283] on input "[не указано]" at bounding box center [476, 285] width 287 height 22
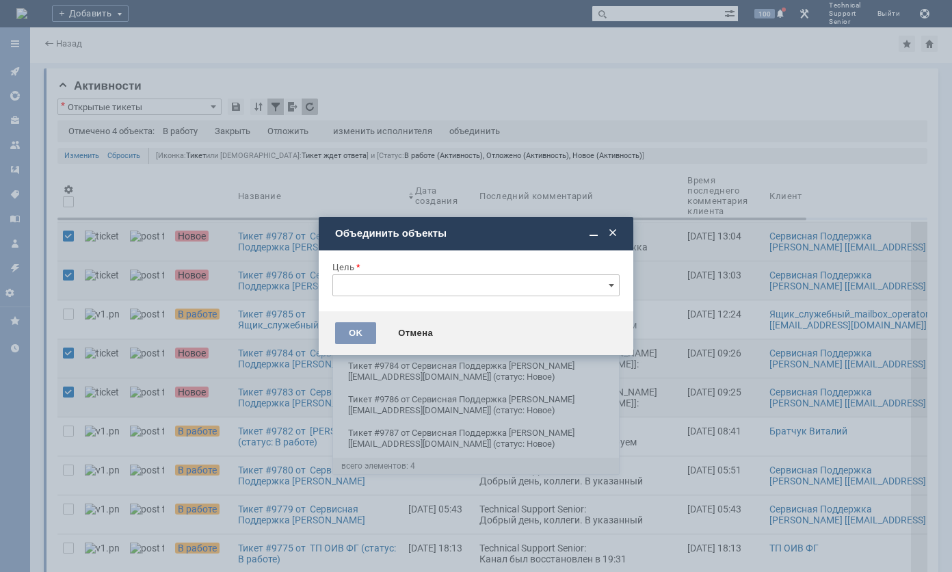
click at [398, 335] on span "Тикет #9783 от Сервисная Поддержка [PERSON_NAME] [[EMAIL_ADDRESS][DOMAIN_NAME]]…" at bounding box center [476, 338] width 270 height 22
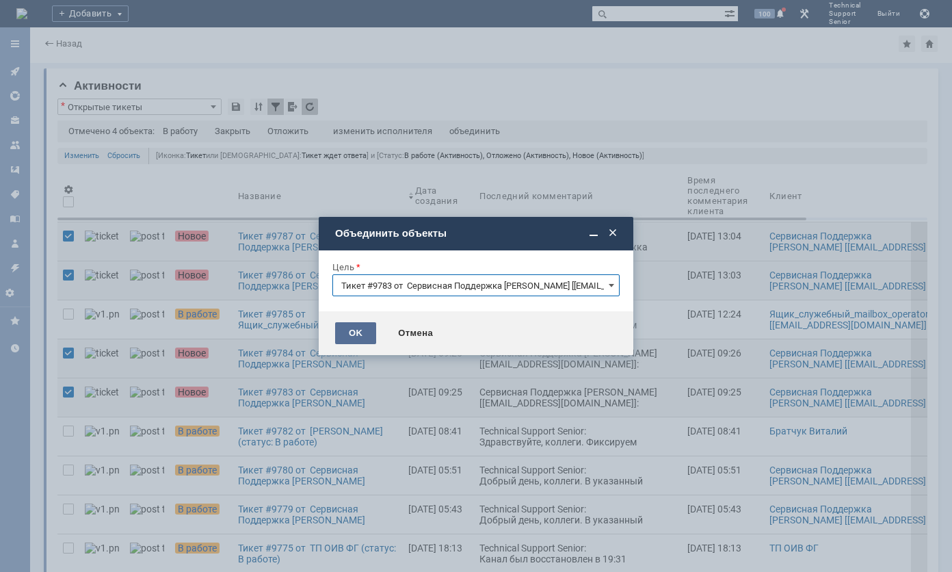
click at [364, 331] on div "OK" at bounding box center [355, 333] width 41 height 22
type input "Тикет #9783 от Сервисная Поддержка [PERSON_NAME] [[EMAIL_ADDRESS][DOMAIN_NAME]]…"
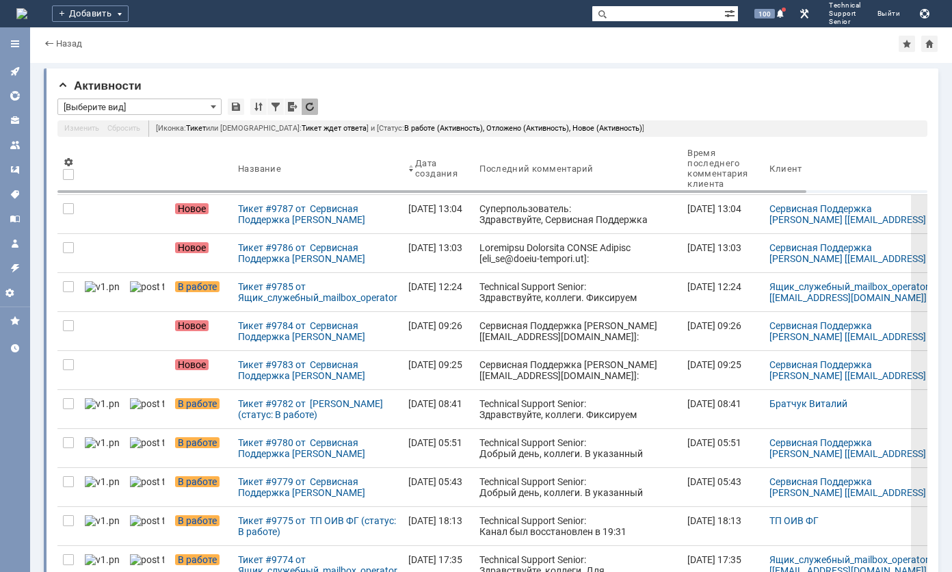
type input "Открытые тикеты"
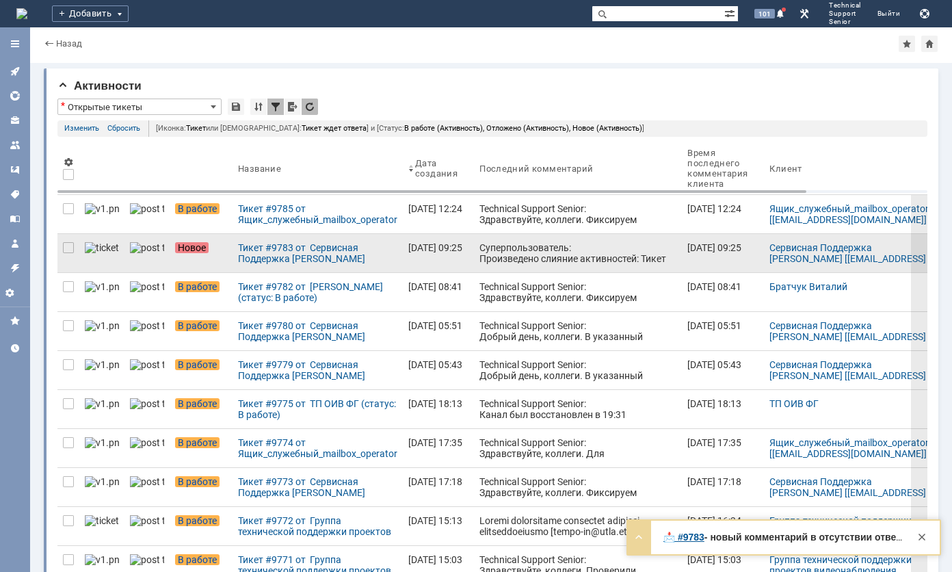
click at [487, 244] on div "Суперпользователь: Произведено слияние активностей: Тикет #9784 от Сервисная По…" at bounding box center [578, 302] width 197 height 120
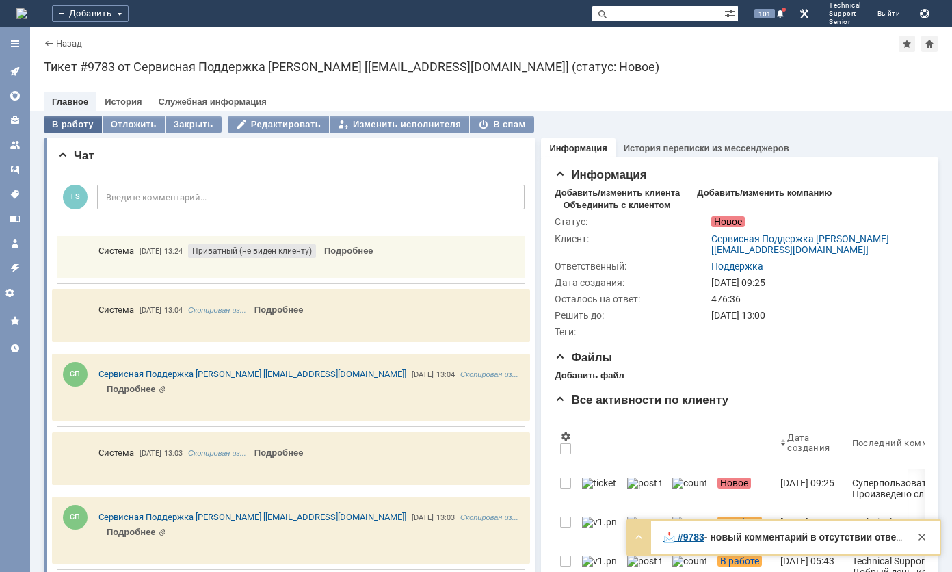
click at [75, 123] on div "В работу" at bounding box center [73, 124] width 58 height 16
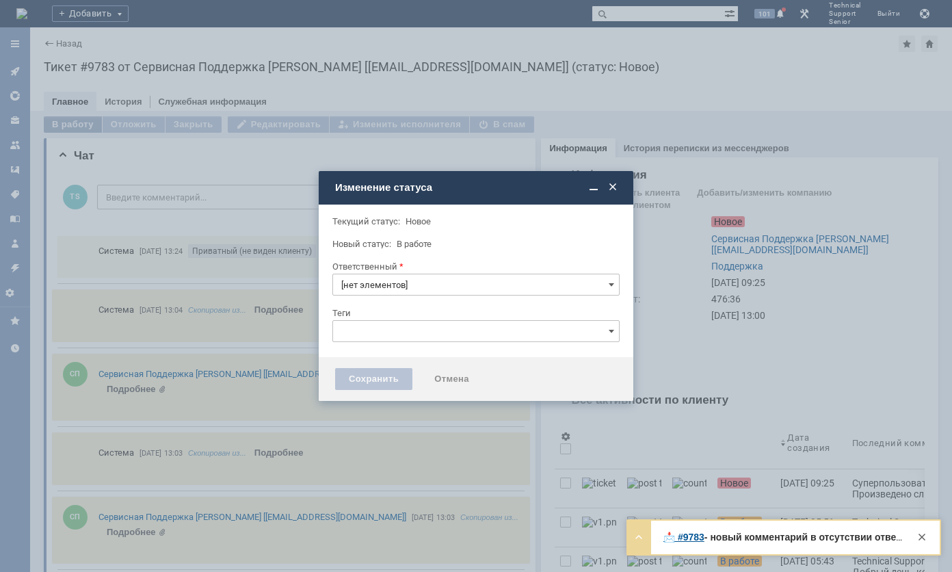
type input "Поддержка"
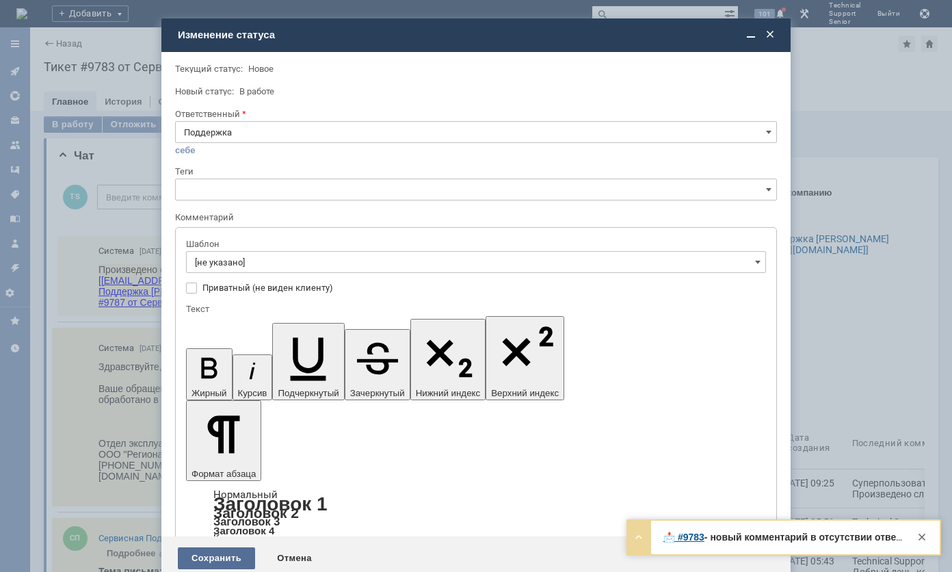
click at [224, 547] on div "Сохранить" at bounding box center [216, 558] width 77 height 22
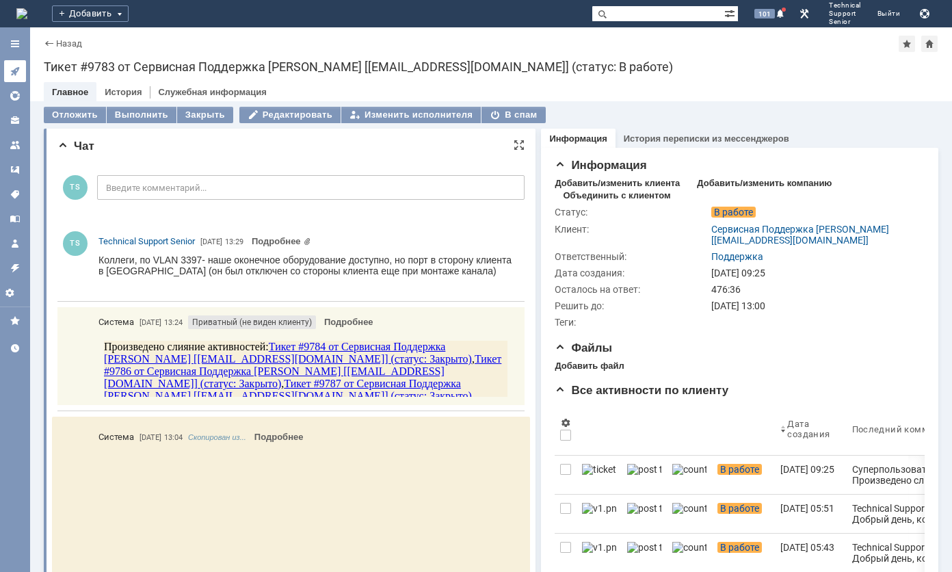
click at [22, 75] on link at bounding box center [15, 71] width 22 height 22
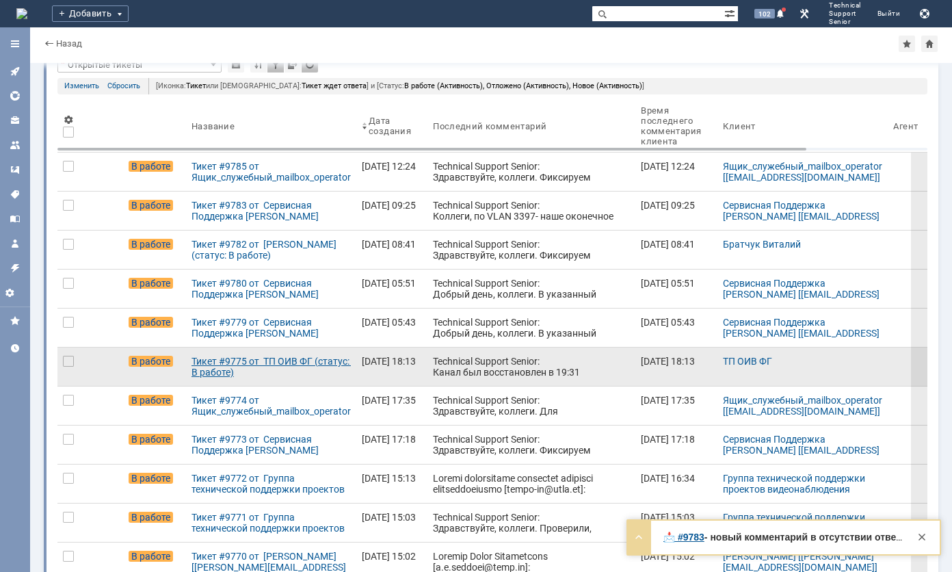
scroll to position [68, 0]
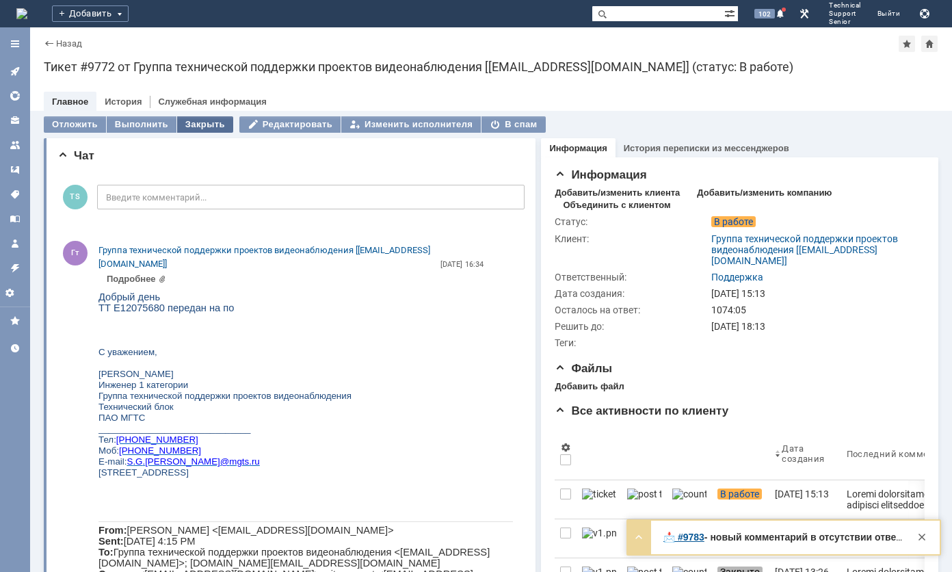
click at [217, 122] on div "Закрыть" at bounding box center [205, 124] width 56 height 16
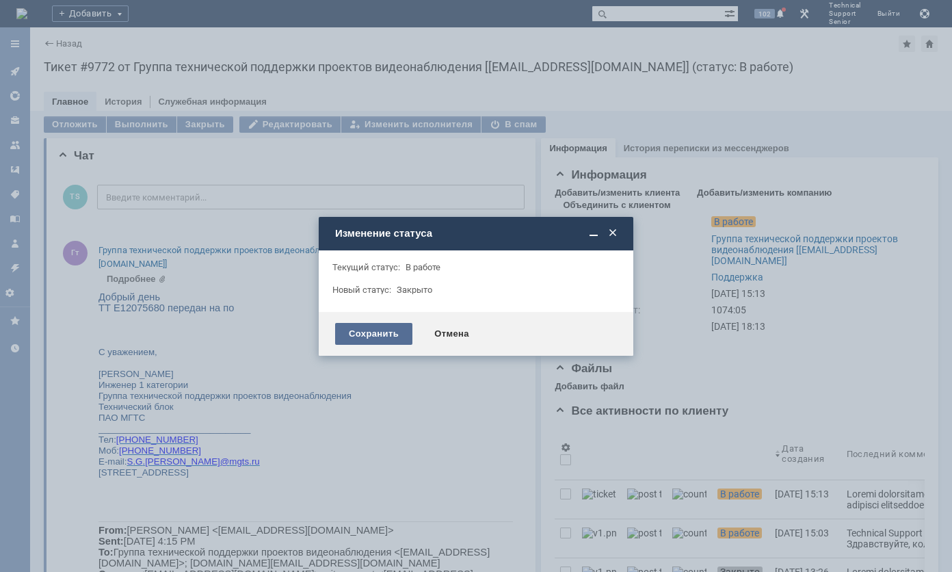
click at [378, 324] on div "Сохранить" at bounding box center [373, 334] width 77 height 22
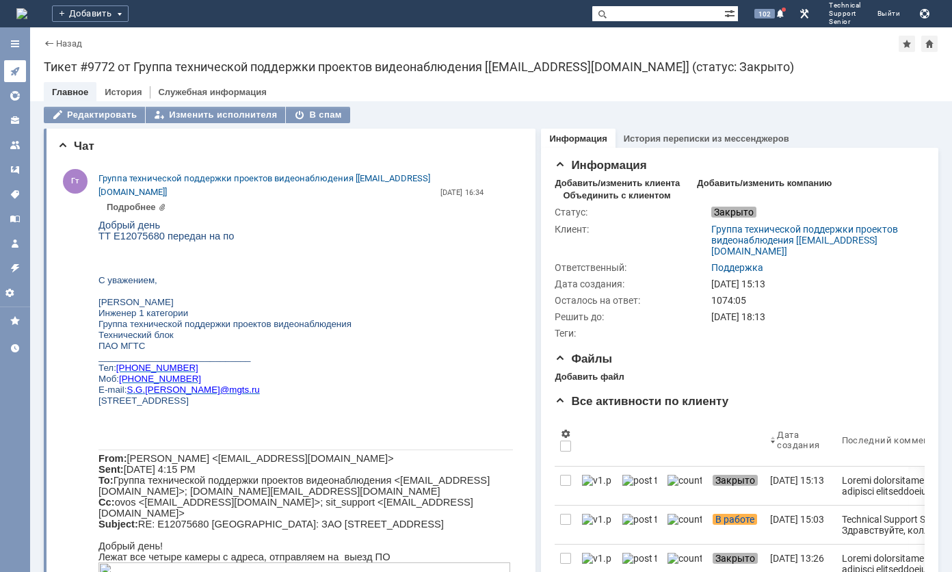
click at [19, 68] on icon at bounding box center [14, 71] width 9 height 9
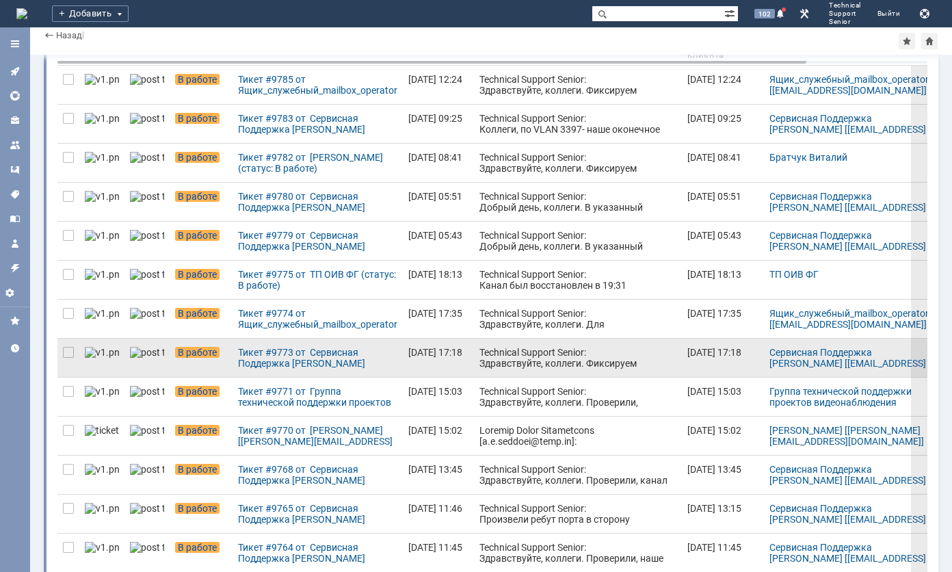
scroll to position [137, 0]
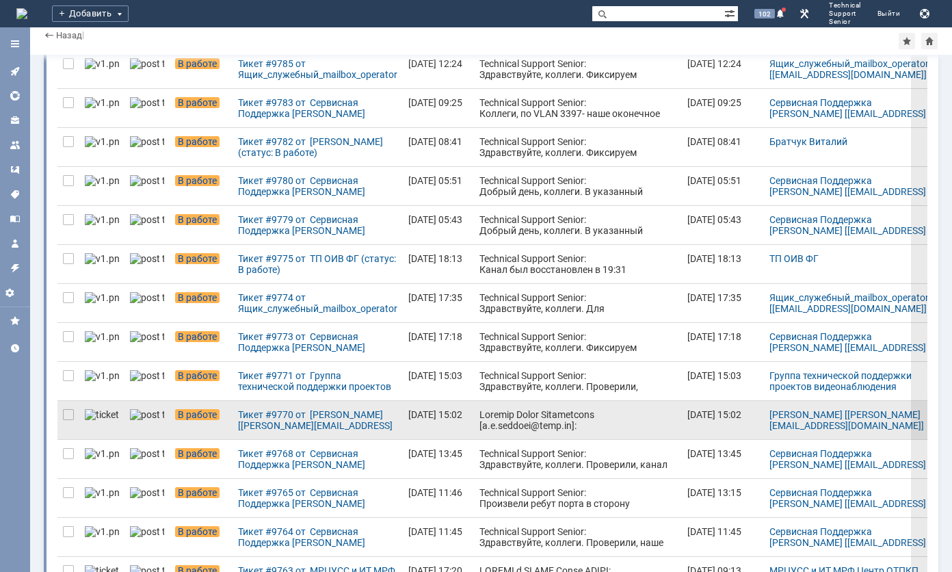
click at [483, 415] on div at bounding box center [578, 502] width 197 height 186
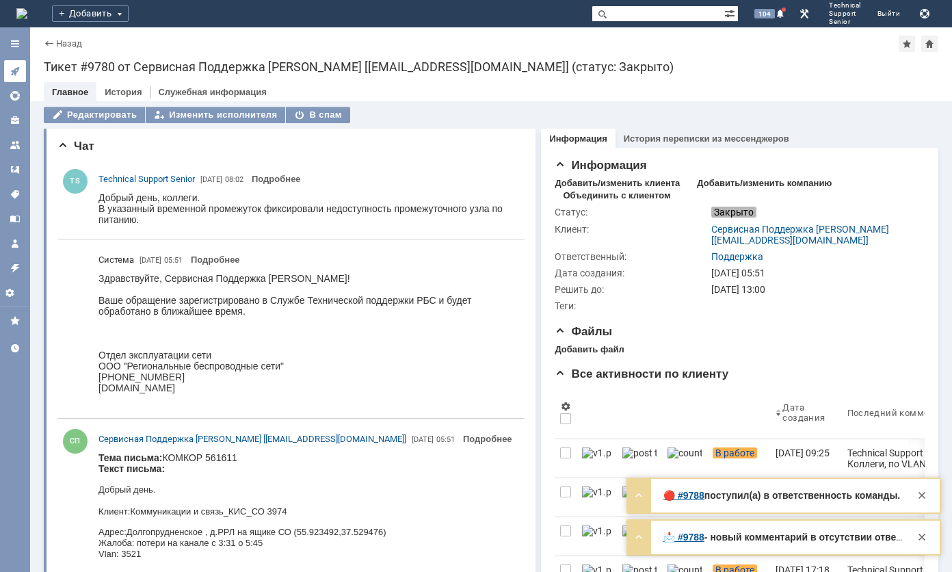
click at [14, 77] on link at bounding box center [15, 71] width 22 height 22
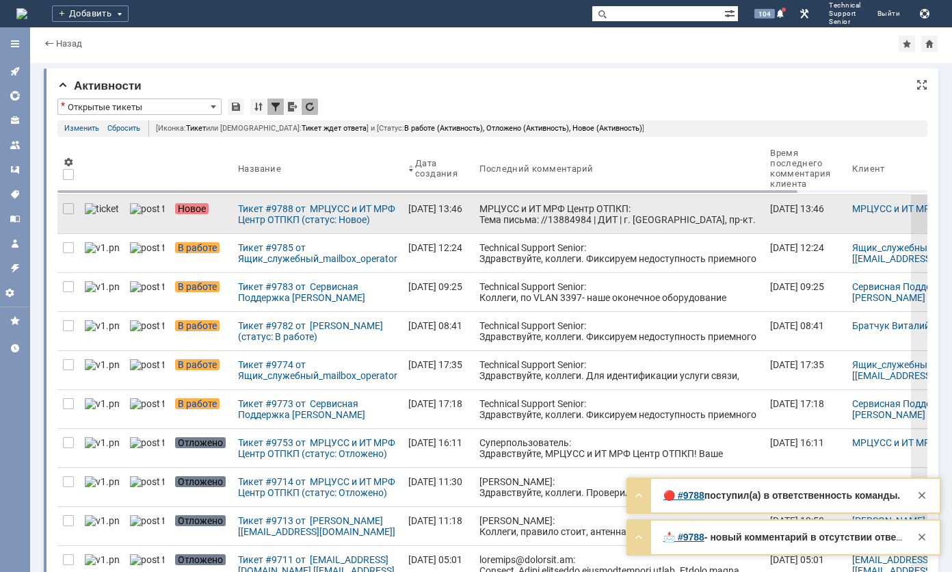
click at [557, 215] on div "МРЦУСС и ИТ МРФ Центр ОТПКП: Тема письма: //13884984 | ДИТ | г. [GEOGRAPHIC_DAT…" at bounding box center [620, 301] width 280 height 197
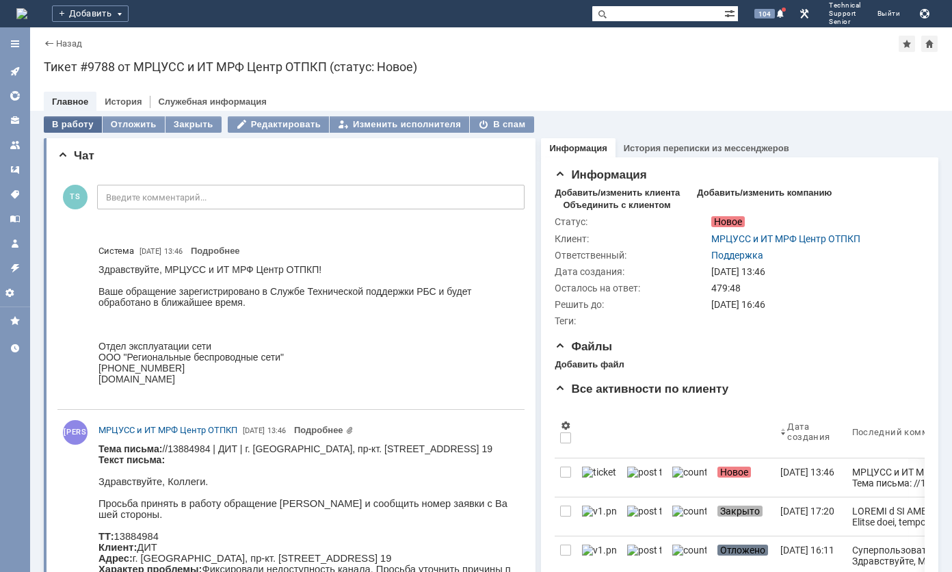
click at [88, 126] on div "В работу" at bounding box center [73, 124] width 58 height 16
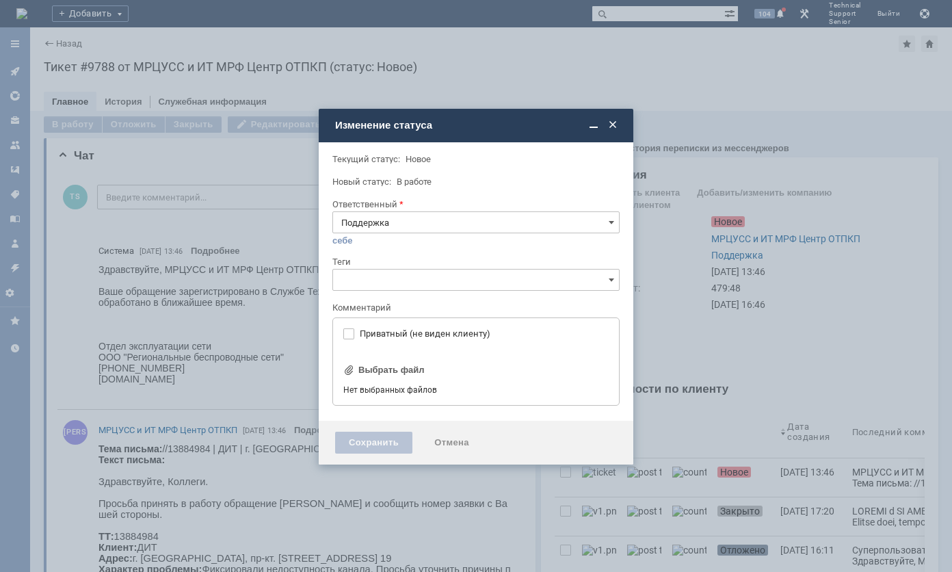
type input "[не указано]"
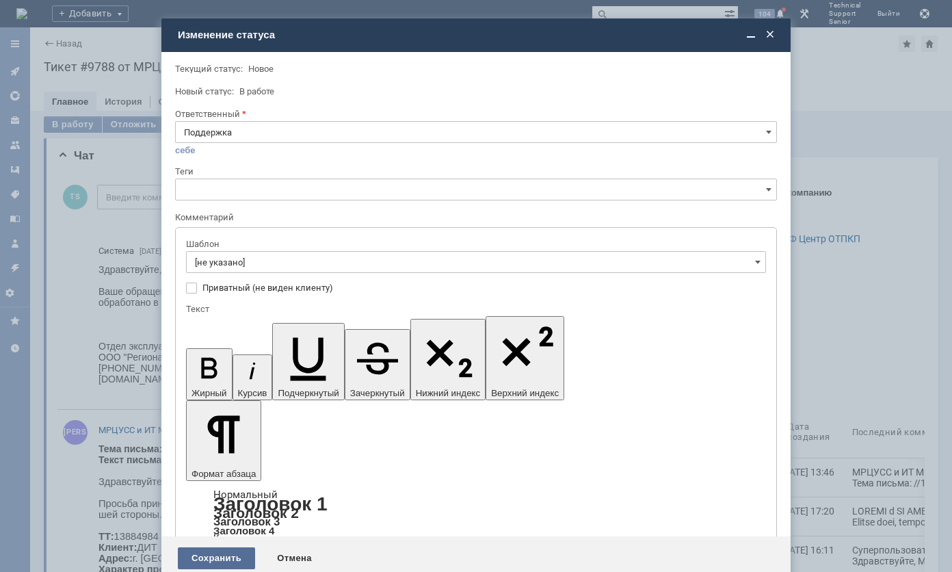
click at [228, 547] on div "Сохранить" at bounding box center [216, 558] width 77 height 22
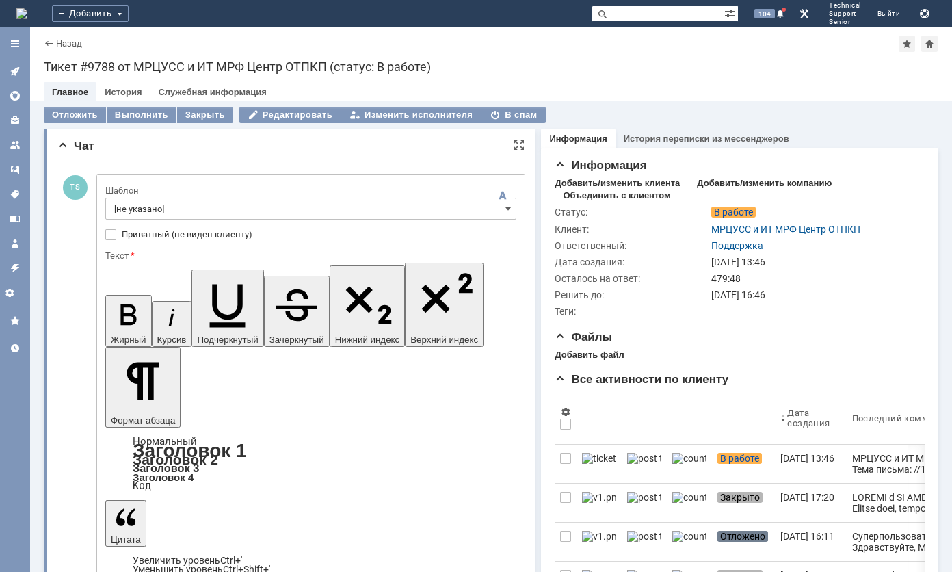
click at [255, 213] on input "[не указано]" at bounding box center [310, 209] width 411 height 22
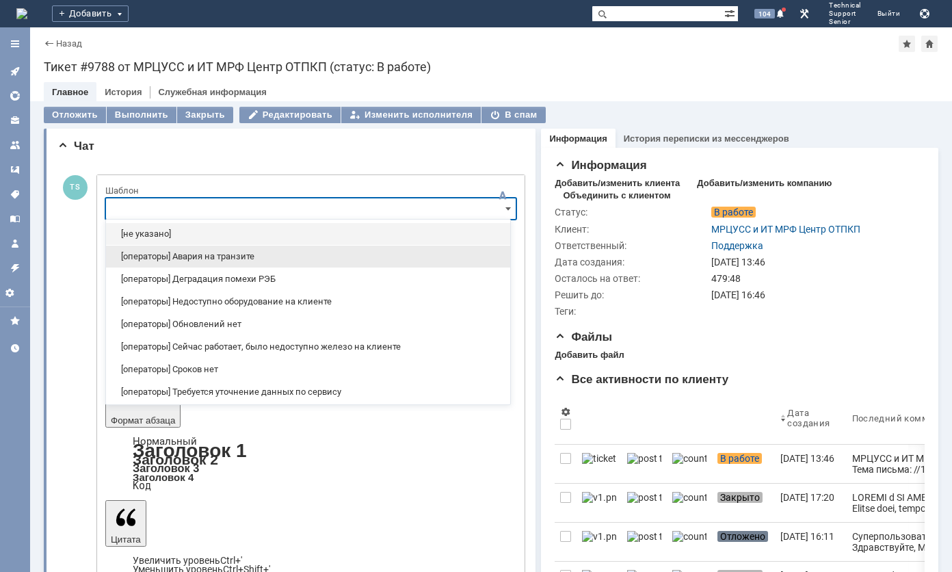
click at [238, 255] on span "[операторы] Авария на транзите" at bounding box center [308, 256] width 388 height 11
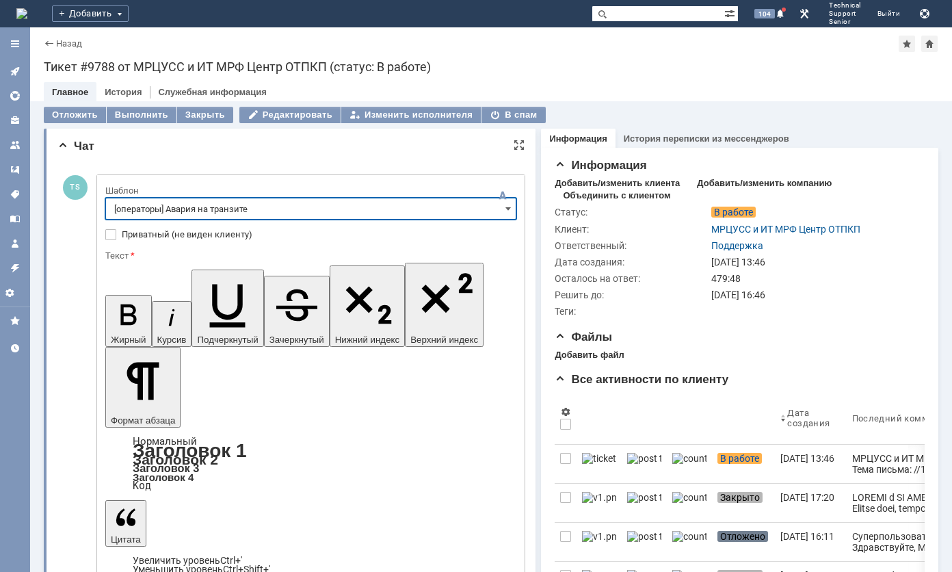
type input "[операторы] Авария на транзите"
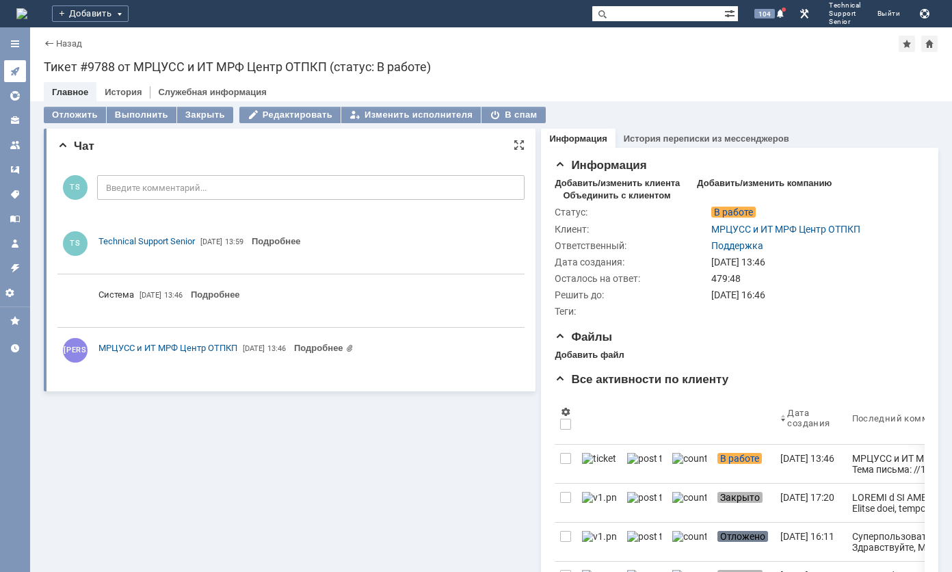
click at [19, 69] on icon at bounding box center [15, 71] width 11 height 11
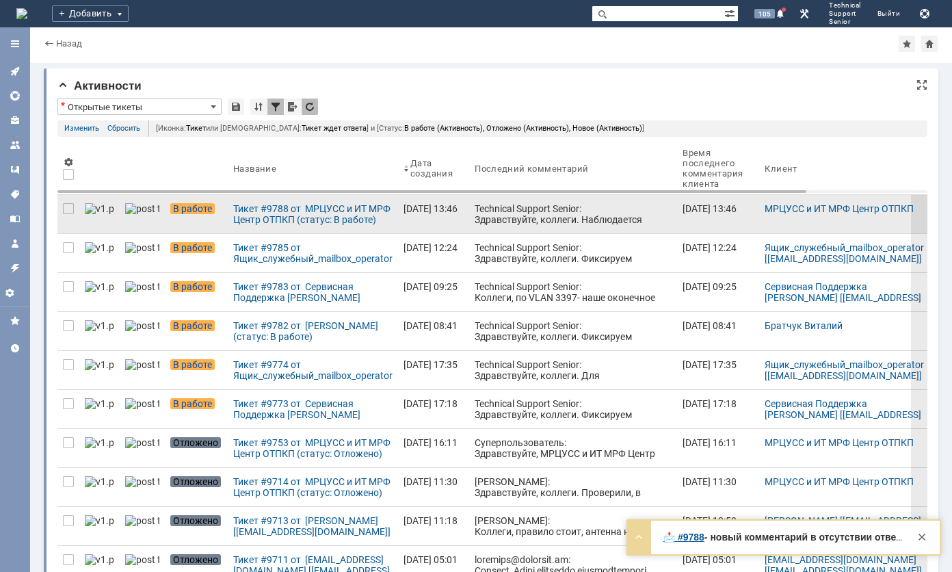
click at [504, 218] on div "Technical Support Senior: Здравствуйте, коллеги. Наблюдается авария на промежут…" at bounding box center [573, 241] width 197 height 77
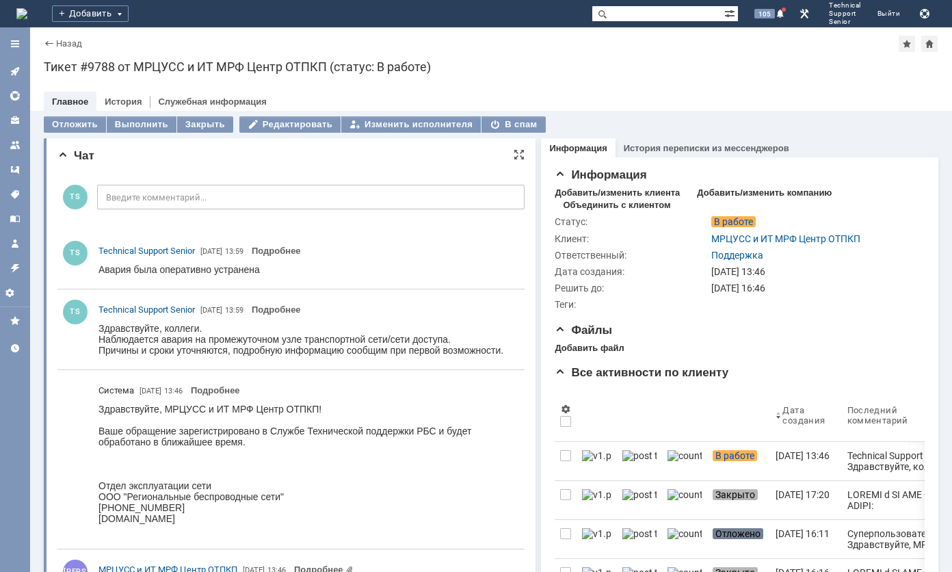
click at [14, 70] on icon at bounding box center [14, 71] width 9 height 9
click at [14, 70] on div at bounding box center [15, 194] width 30 height 335
